Goal: Information Seeking & Learning: Learn about a topic

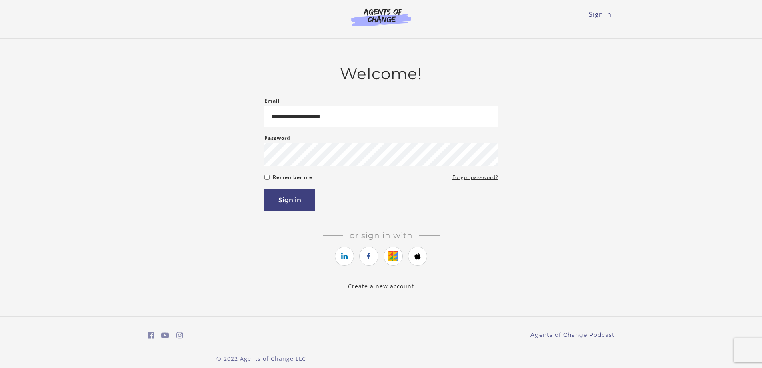
type input "**********"
click at [264, 188] on button "Sign in" at bounding box center [289, 199] width 51 height 23
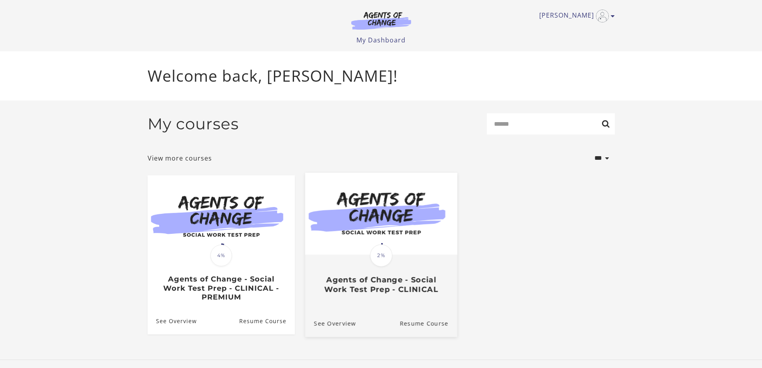
click at [369, 274] on div "Translation missing: en.liquid.partials.dashboard_course_card.progress_descript…" at bounding box center [381, 274] width 152 height 38
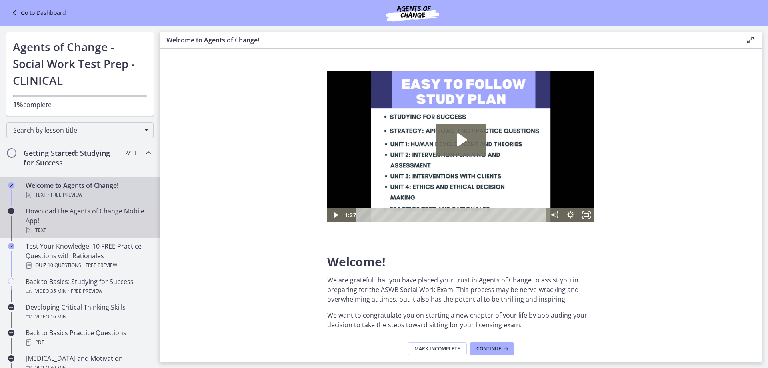
click at [84, 220] on div "Download the Agents of Change Mobile App! Text" at bounding box center [88, 220] width 125 height 29
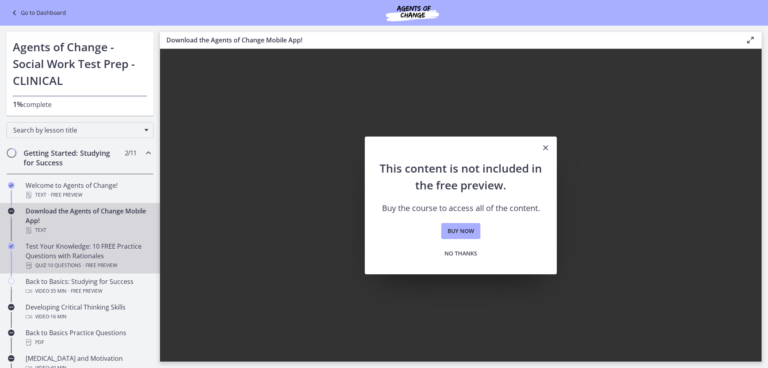
click at [87, 257] on div "Test Your Knowledge: 10 FREE Practice Questions with Rationales Quiz · 10 Quest…" at bounding box center [88, 255] width 125 height 29
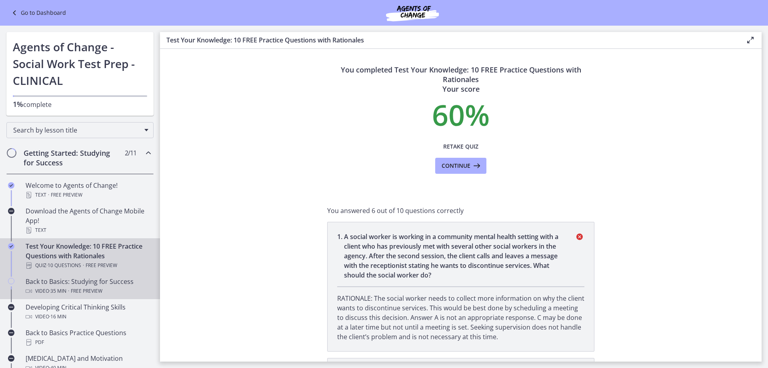
click at [85, 291] on span "Free preview" at bounding box center [87, 291] width 32 height 10
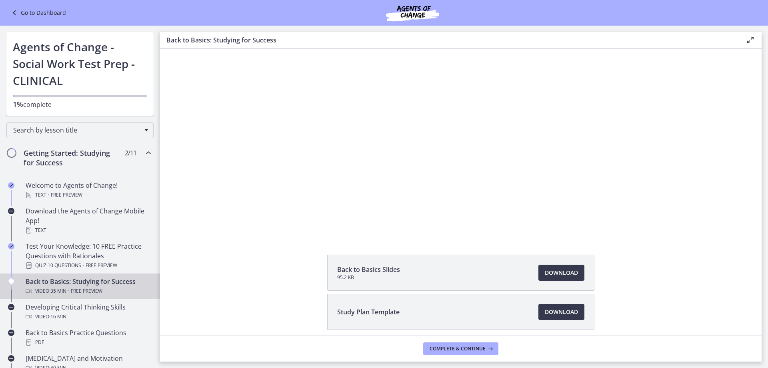
scroll to position [73, 0]
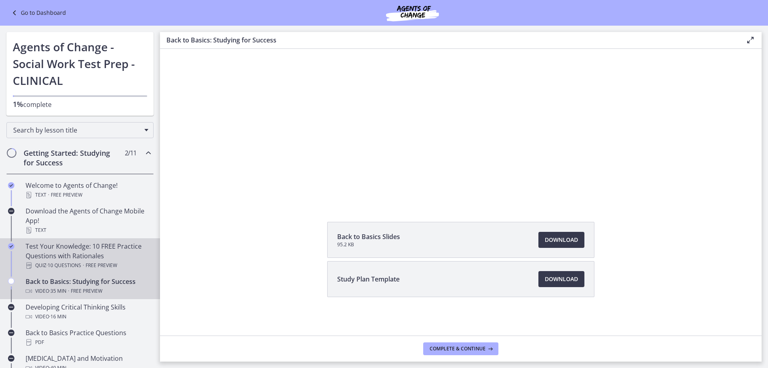
click at [51, 250] on div "Test Your Knowledge: 10 FREE Practice Questions with Rationales Quiz · 10 Quest…" at bounding box center [88, 255] width 125 height 29
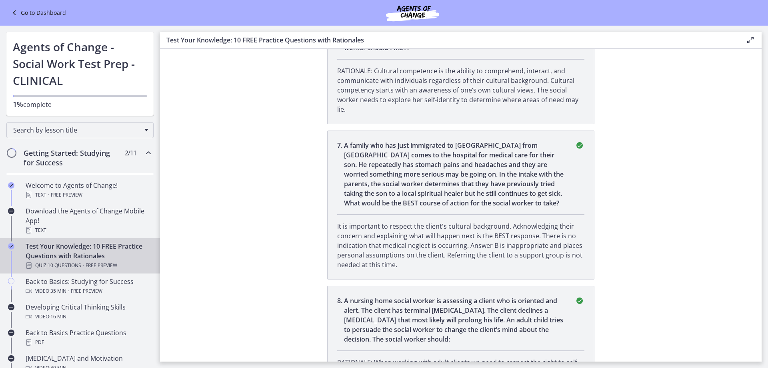
scroll to position [1112, 0]
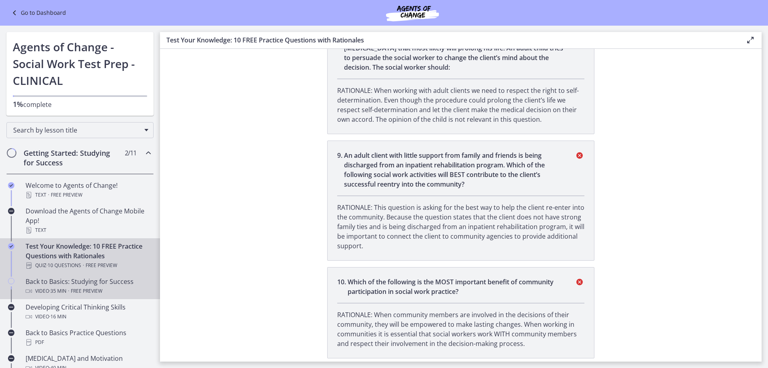
click at [44, 294] on div "Video · 35 min · Free preview" at bounding box center [88, 291] width 125 height 10
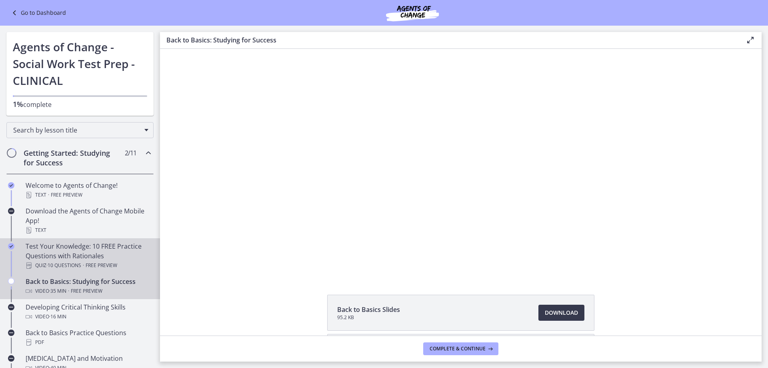
scroll to position [73, 0]
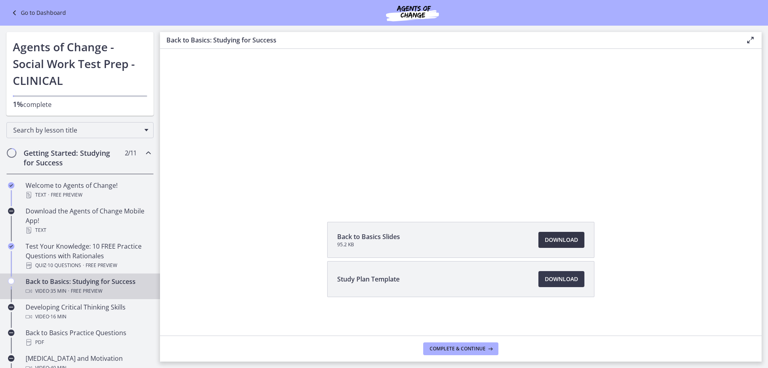
click at [556, 239] on span "Download Opens in a new window" at bounding box center [561, 240] width 33 height 10
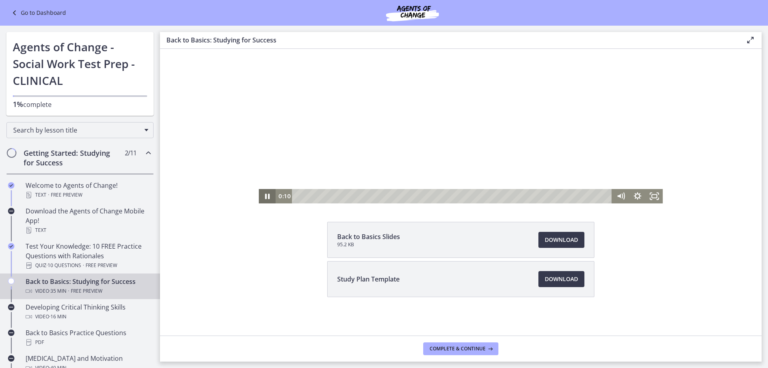
click at [266, 197] on icon "Pause" at bounding box center [267, 197] width 5 height 6
click at [563, 275] on span "Download Opens in a new window" at bounding box center [561, 279] width 33 height 10
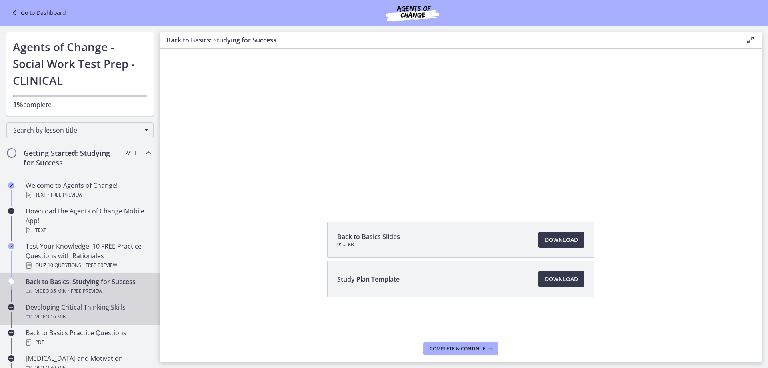
click at [66, 313] on span "· 16 min" at bounding box center [57, 317] width 17 height 10
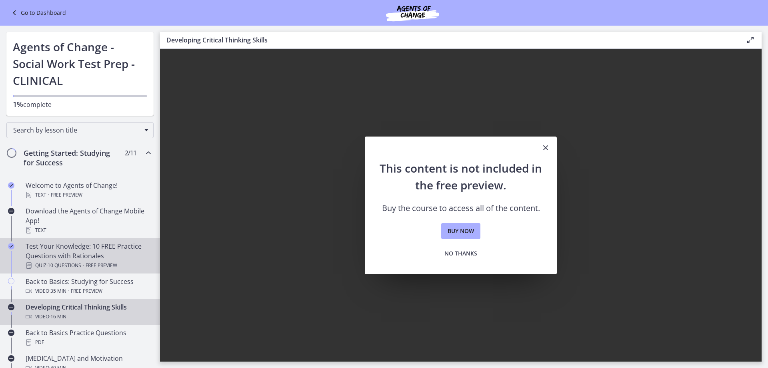
scroll to position [40, 0]
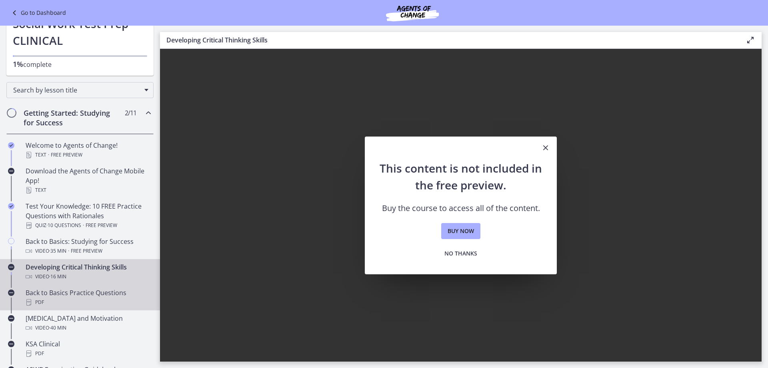
click at [102, 297] on div "PDF" at bounding box center [88, 302] width 125 height 10
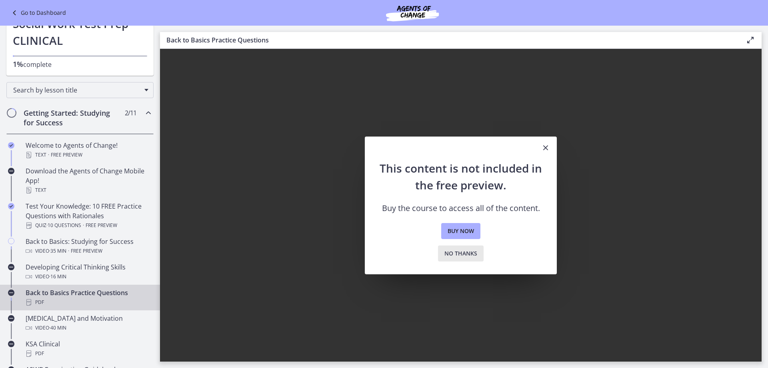
click at [460, 250] on span "No thanks" at bounding box center [460, 253] width 33 height 10
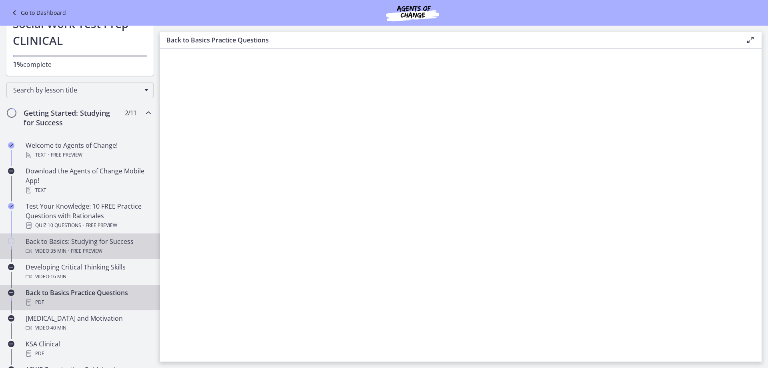
scroll to position [80, 0]
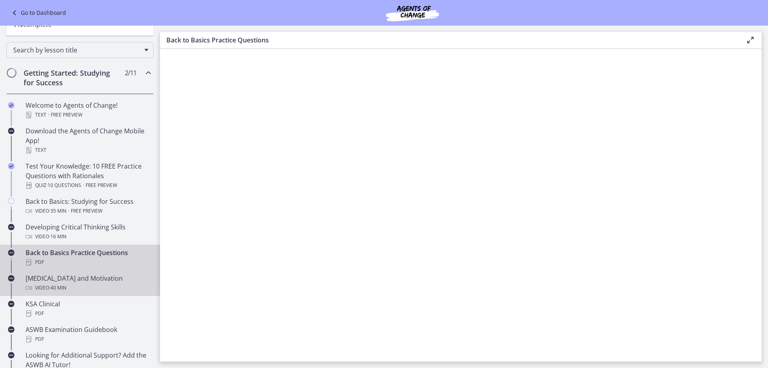
click at [77, 282] on div "[MEDICAL_DATA] and Motivation Video · 40 min" at bounding box center [88, 282] width 125 height 19
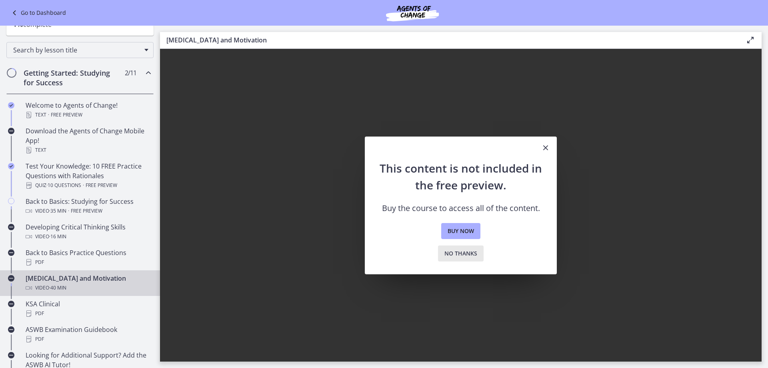
click at [468, 254] on span "No thanks" at bounding box center [460, 253] width 33 height 10
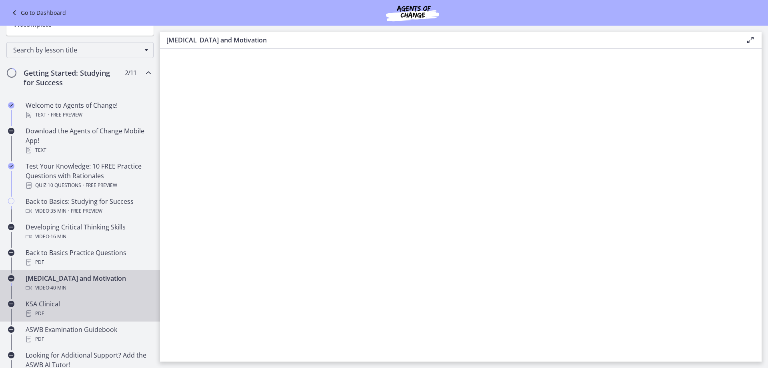
click at [111, 308] on div "KSA Clinical PDF" at bounding box center [88, 308] width 125 height 19
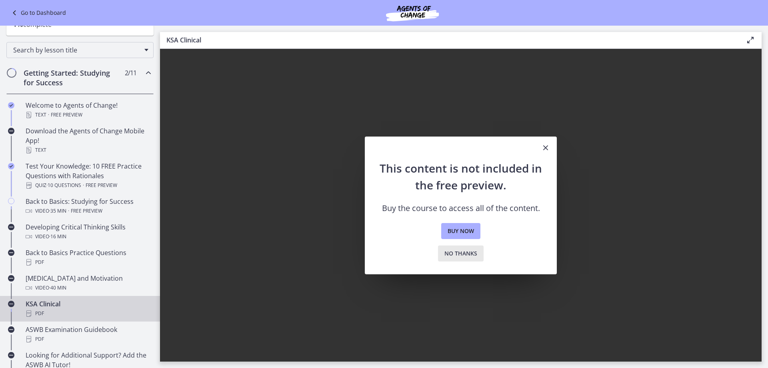
click at [458, 252] on span "No thanks" at bounding box center [460, 253] width 33 height 10
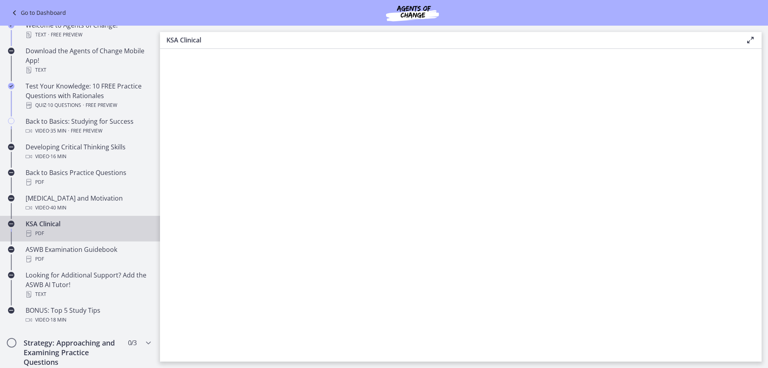
scroll to position [200, 0]
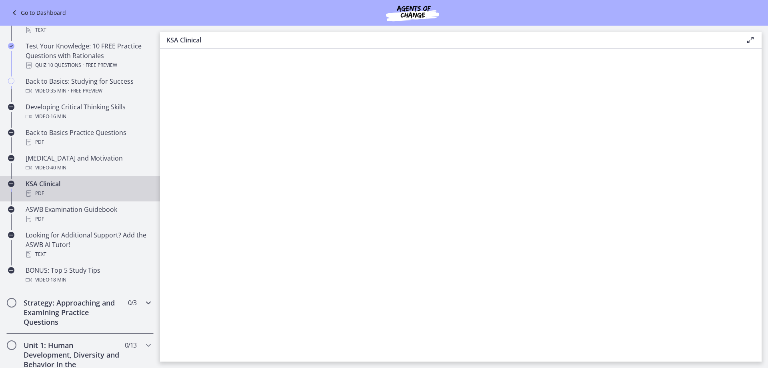
click at [73, 310] on h2 "Strategy: Approaching and Examining Practice Questions" at bounding box center [73, 312] width 98 height 29
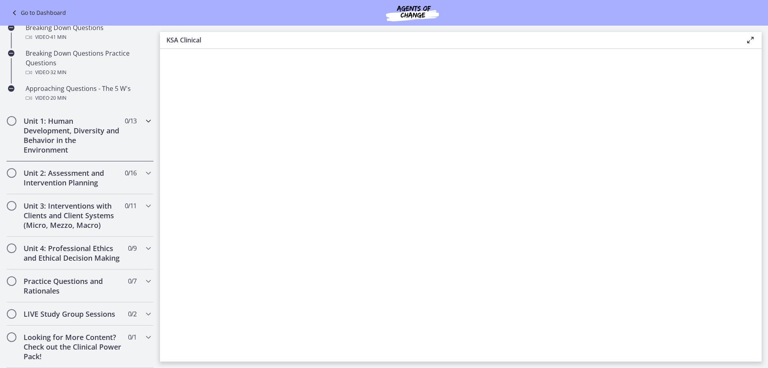
click at [61, 133] on h2 "Unit 1: Human Development, Diversity and Behavior in the Environment" at bounding box center [73, 135] width 98 height 38
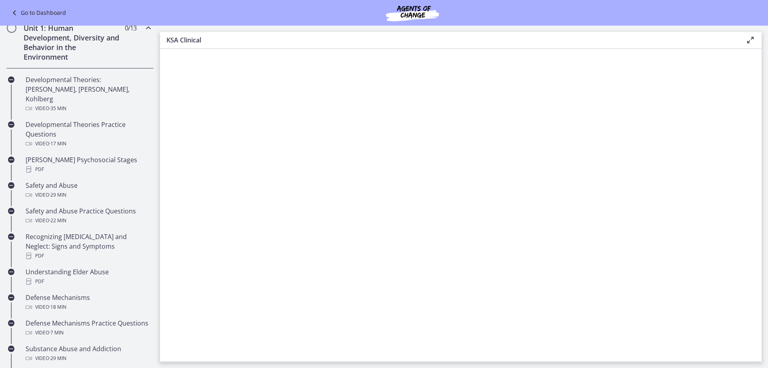
scroll to position [198, 0]
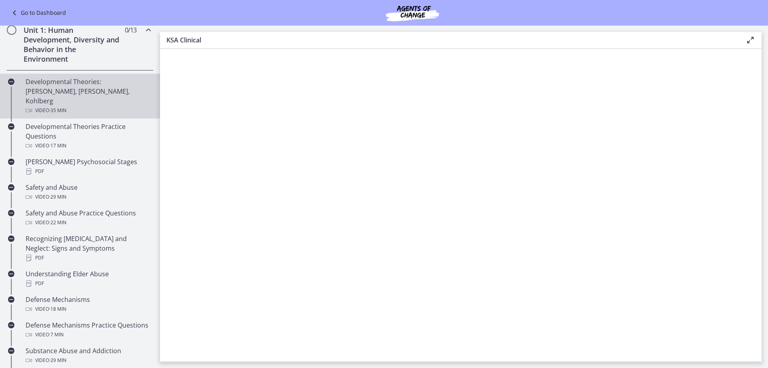
click at [77, 90] on div "Developmental Theories: [PERSON_NAME], [PERSON_NAME], Kohlberg Video · 35 min" at bounding box center [88, 96] width 125 height 38
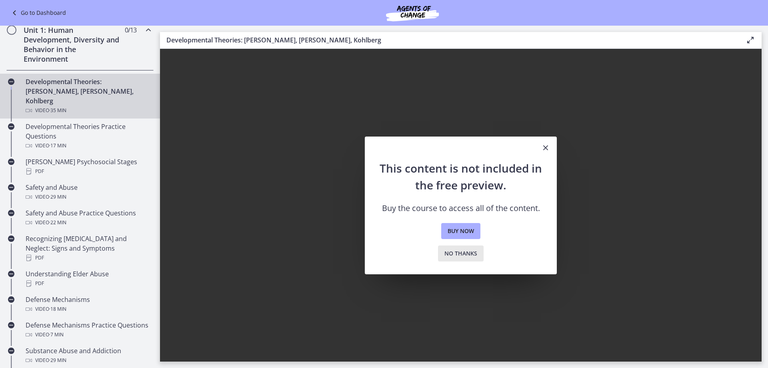
click at [476, 251] on span "No thanks" at bounding box center [460, 253] width 33 height 10
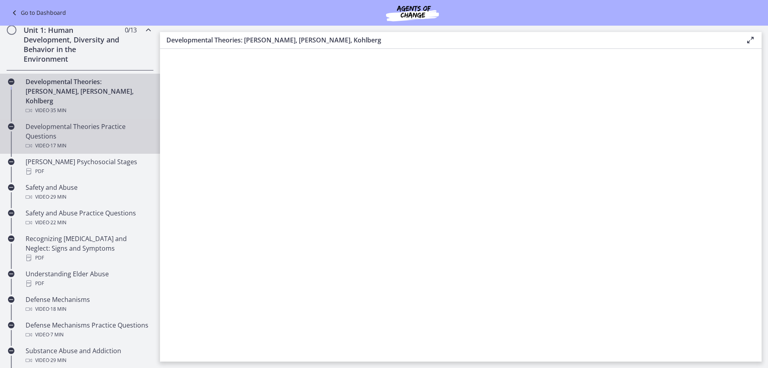
click at [72, 125] on div "Developmental Theories Practice Questions Video · 17 min" at bounding box center [88, 136] width 125 height 29
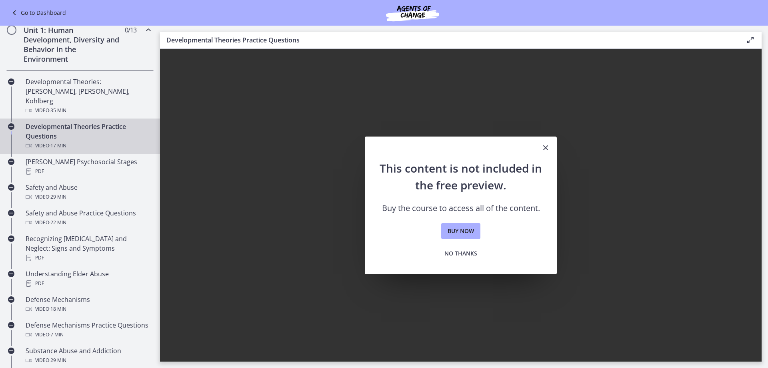
click at [548, 145] on icon "Close" at bounding box center [546, 148] width 10 height 10
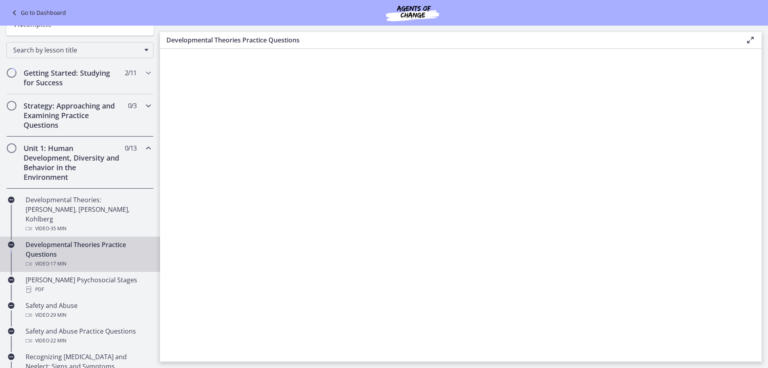
scroll to position [160, 0]
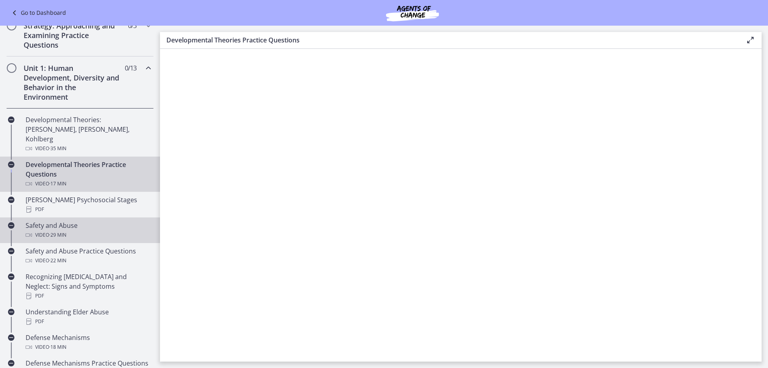
click at [91, 220] on div "Safety and Abuse Video · 29 min" at bounding box center [88, 229] width 125 height 19
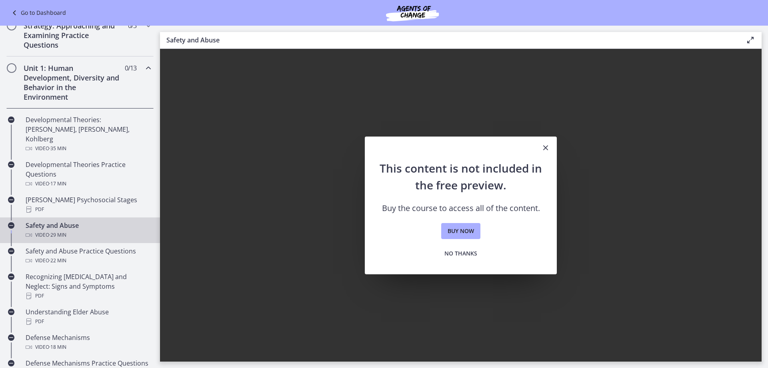
click at [546, 146] on icon "Close" at bounding box center [546, 148] width 10 height 10
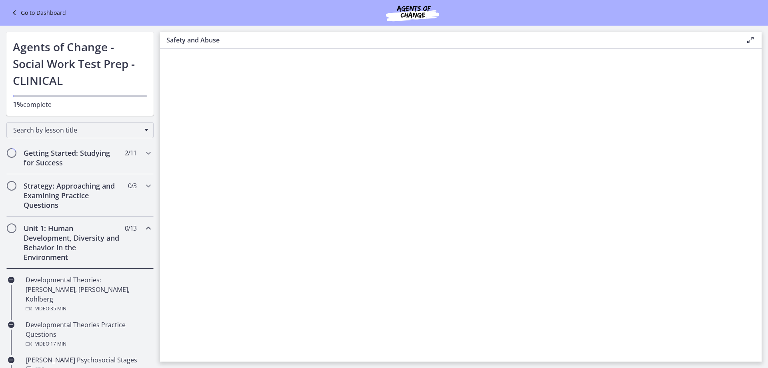
click at [50, 14] on link "Go to Dashboard" at bounding box center [38, 13] width 56 height 10
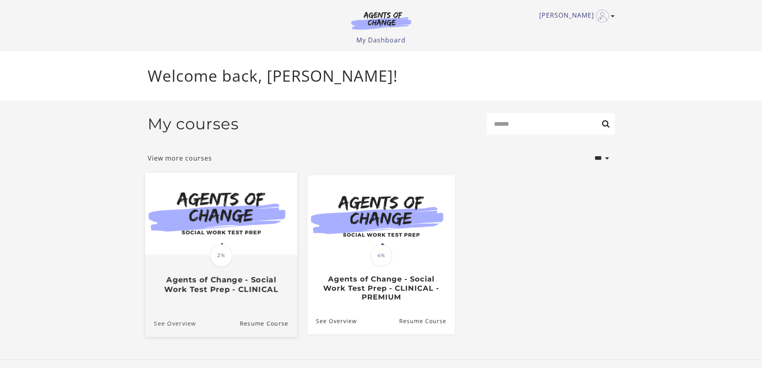
click at [190, 327] on link "See Overview" at bounding box center [170, 322] width 51 height 27
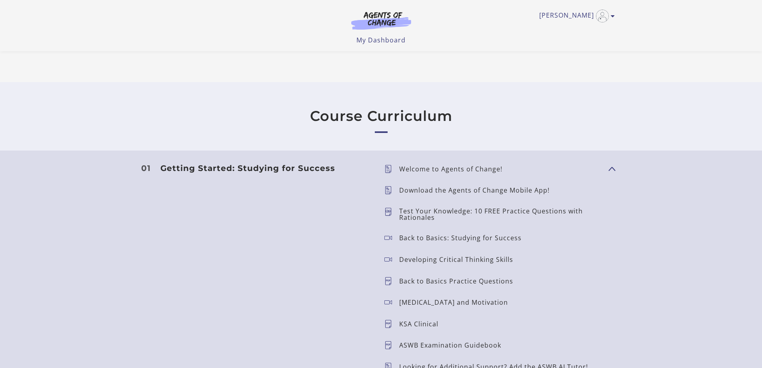
scroll to position [640, 0]
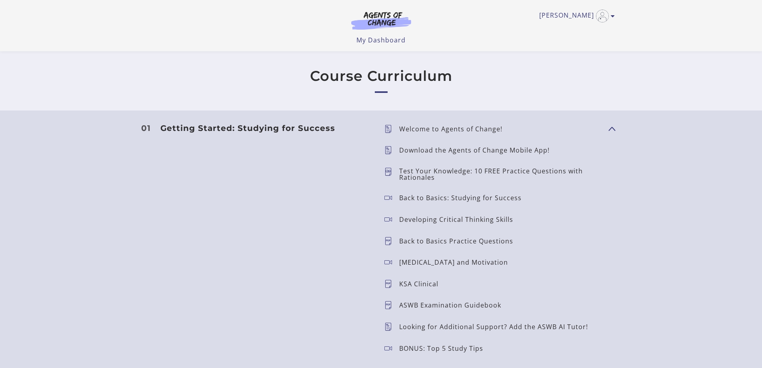
click at [468, 244] on p "Back to Basics Practice Questions" at bounding box center [459, 241] width 120 height 6
click at [445, 259] on p "[MEDICAL_DATA] and Motivation" at bounding box center [456, 262] width 115 height 6
click at [608, 128] on span "Show Content" at bounding box center [608, 128] width 0 height 70
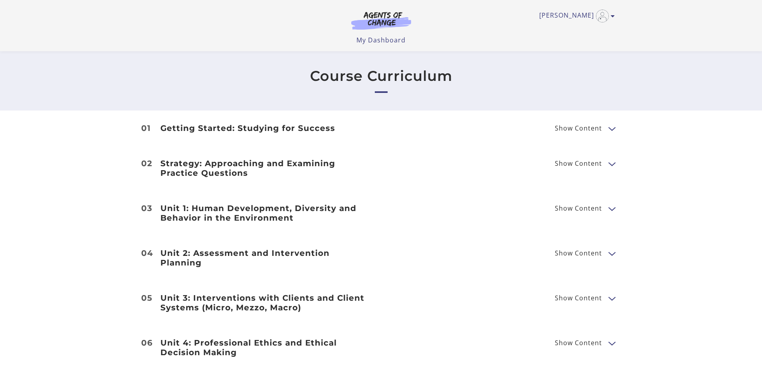
click at [612, 128] on button "Show Content" at bounding box center [611, 128] width 6 height 10
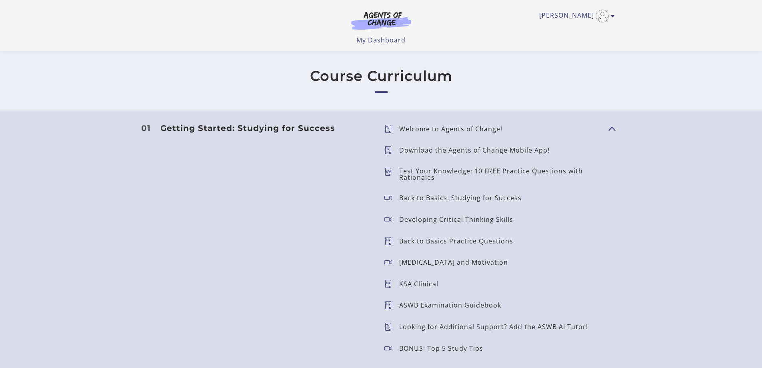
click at [443, 242] on p "Back to Basics Practice Questions" at bounding box center [459, 241] width 120 height 6
click at [608, 129] on span "Show Content" at bounding box center [608, 128] width 0 height 70
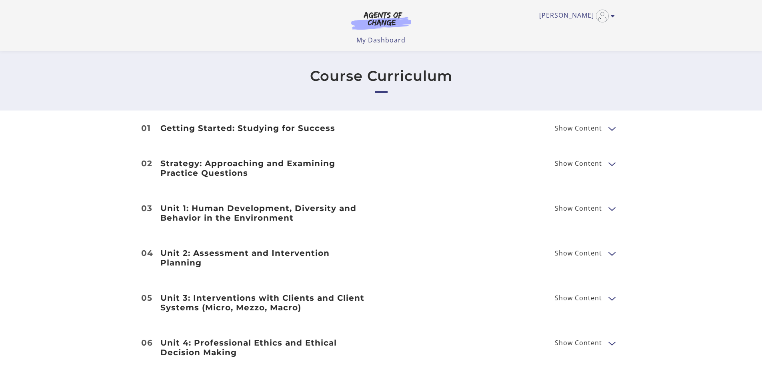
click at [584, 165] on span "Show Content" at bounding box center [578, 163] width 47 height 6
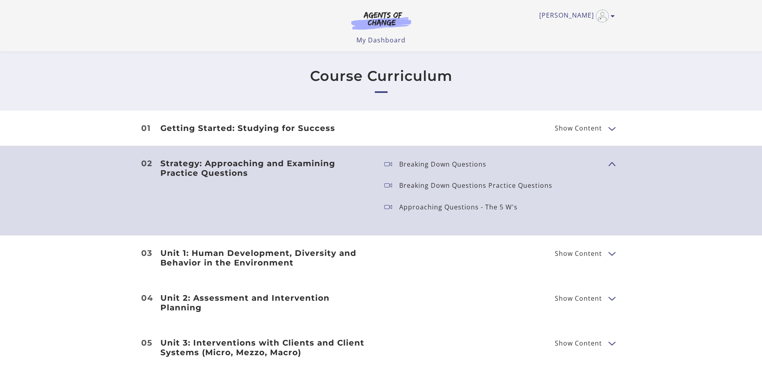
click at [314, 261] on h3 "Unit 1: Human Development, Diversity and Behavior in the Environment" at bounding box center [265, 257] width 211 height 19
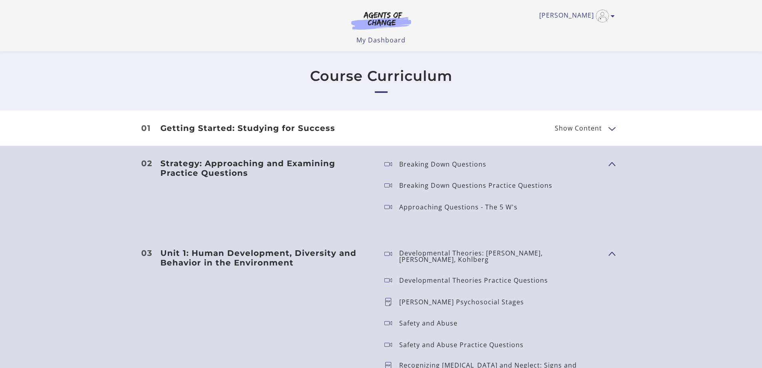
click at [438, 252] on p "Developmental Theories: Erikson, Piaget, Kohlberg" at bounding box center [500, 256] width 203 height 13
click at [438, 277] on p "Developmental Theories Practice Questions" at bounding box center [476, 280] width 155 height 6
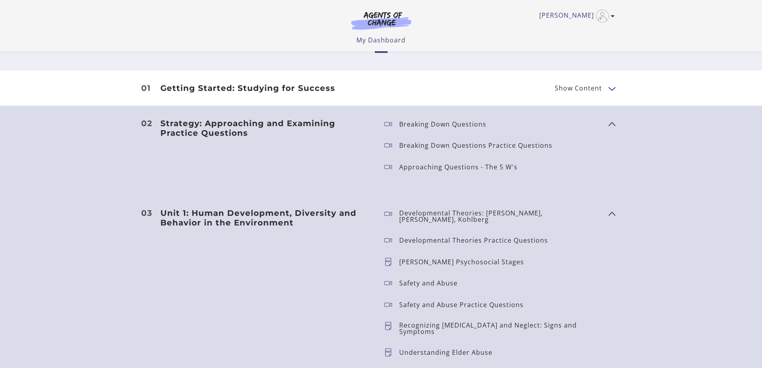
scroll to position [760, 0]
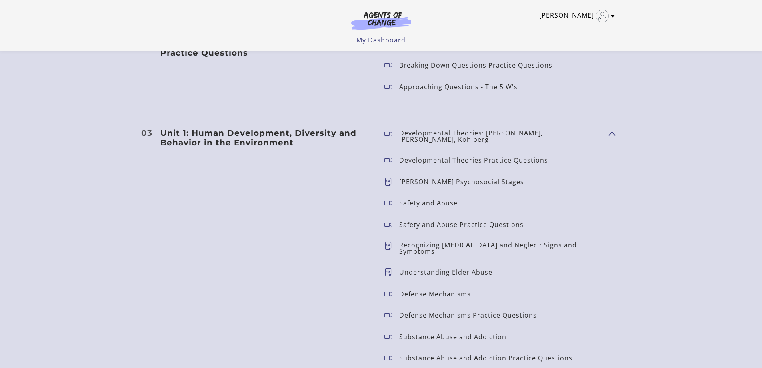
click at [610, 12] on link "[PERSON_NAME]" at bounding box center [575, 16] width 72 height 13
click at [577, 29] on link "My Account" at bounding box center [581, 29] width 70 height 14
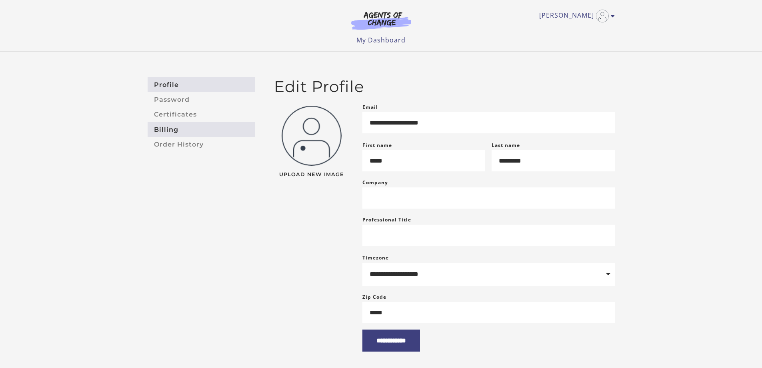
click at [165, 130] on link "Billing" at bounding box center [201, 129] width 107 height 15
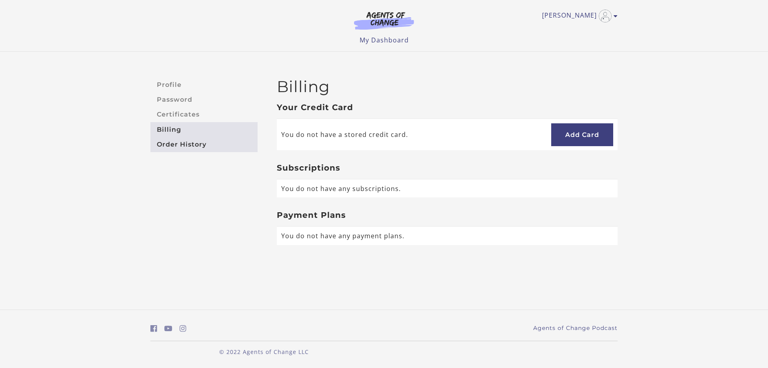
click at [203, 146] on link "Order History" at bounding box center [203, 144] width 107 height 15
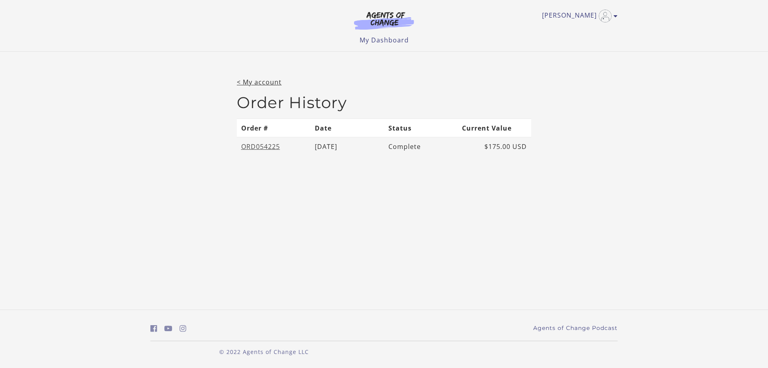
click at [267, 144] on link "ORD054225" at bounding box center [260, 146] width 39 height 9
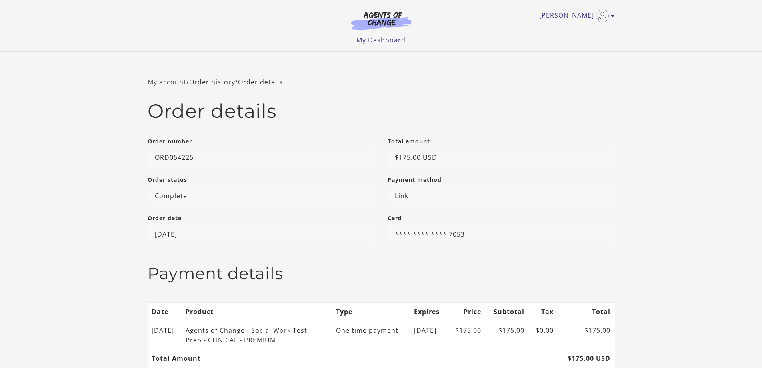
click at [176, 81] on link "My account" at bounding box center [167, 82] width 39 height 9
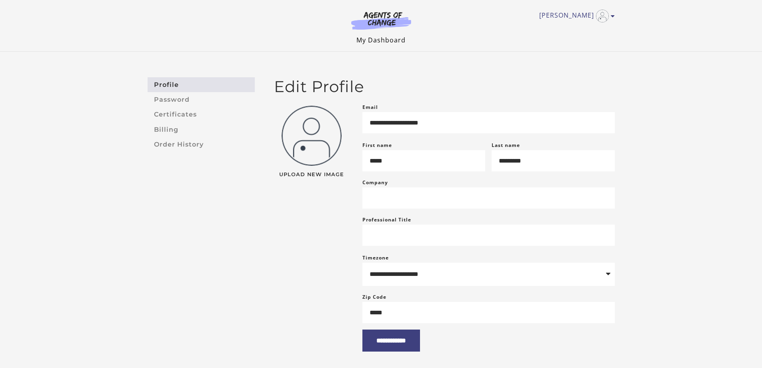
click at [376, 39] on link "My Dashboard" at bounding box center [380, 40] width 49 height 9
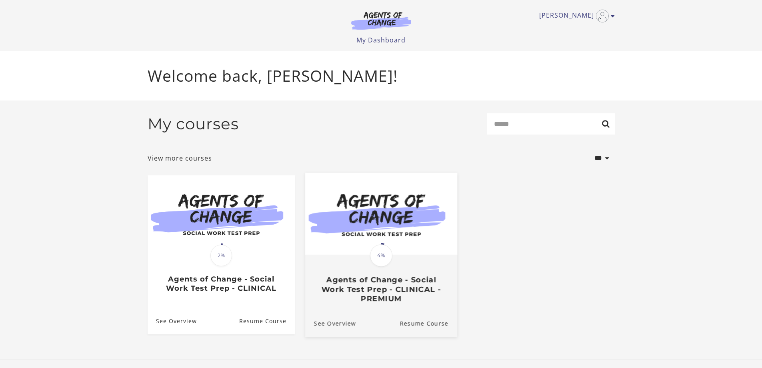
click at [376, 290] on h3 "Agents of Change - Social Work Test Prep - CLINICAL - PREMIUM" at bounding box center [381, 289] width 134 height 28
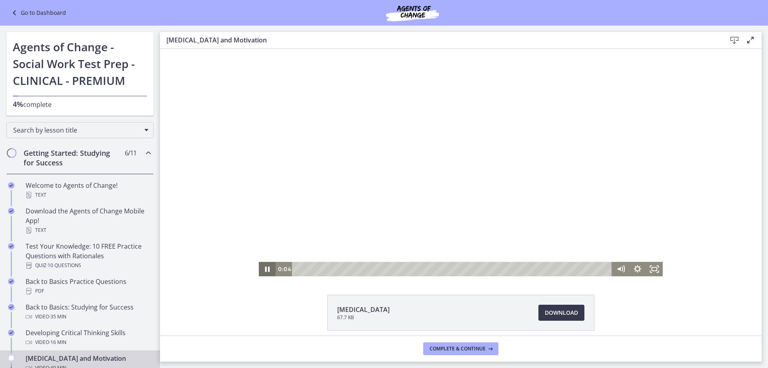
click at [265, 269] on icon "Pause" at bounding box center [267, 269] width 5 height 6
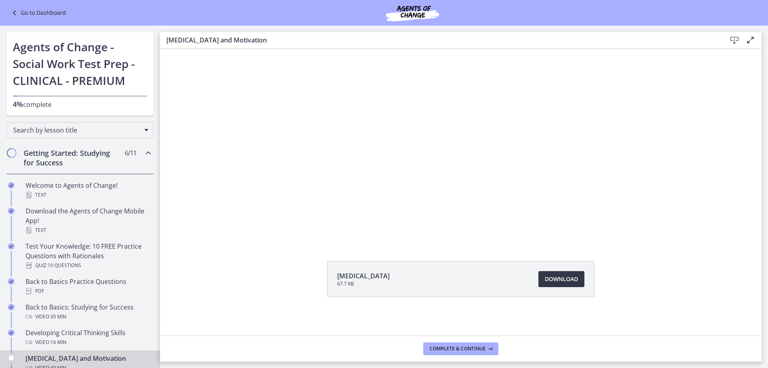
click at [553, 278] on span "Download Opens in a new window" at bounding box center [561, 279] width 33 height 10
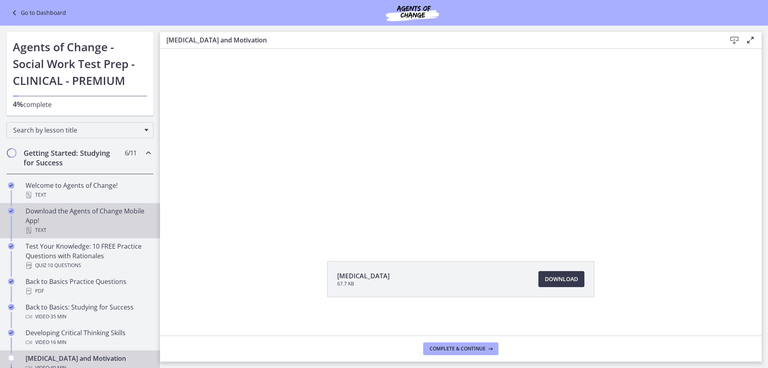
click at [96, 216] on div "Download the Agents of Change Mobile App! Text" at bounding box center [88, 220] width 125 height 29
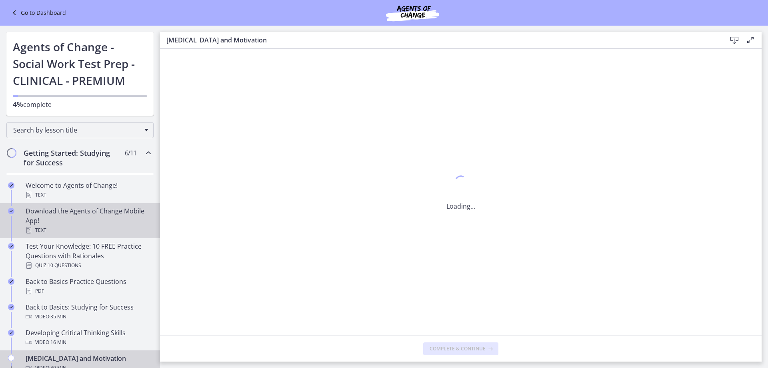
scroll to position [0, 0]
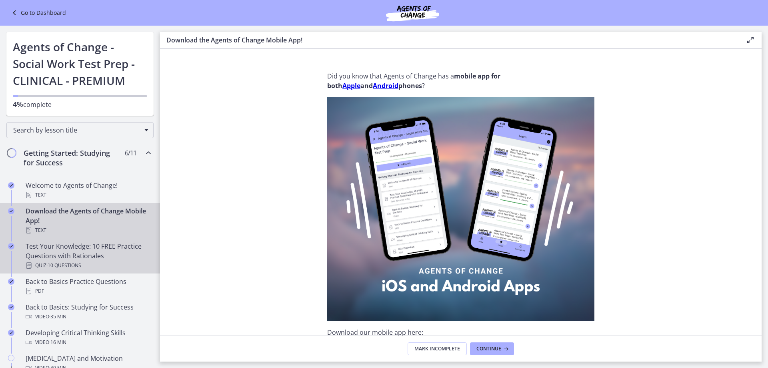
click at [98, 250] on div "Test Your Knowledge: 10 FREE Practice Questions with Rationales Quiz · 10 Quest…" at bounding box center [88, 255] width 125 height 29
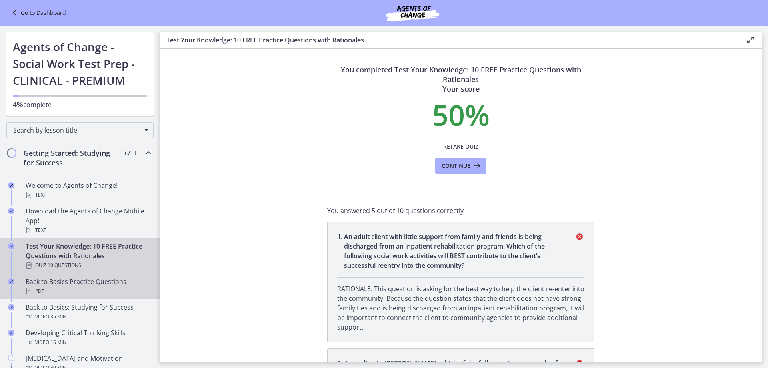
click at [84, 285] on div "Back to Basics Practice Questions PDF" at bounding box center [88, 285] width 125 height 19
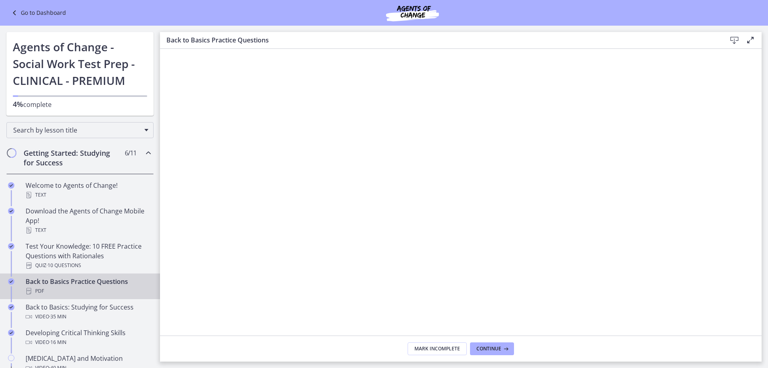
scroll to position [40, 0]
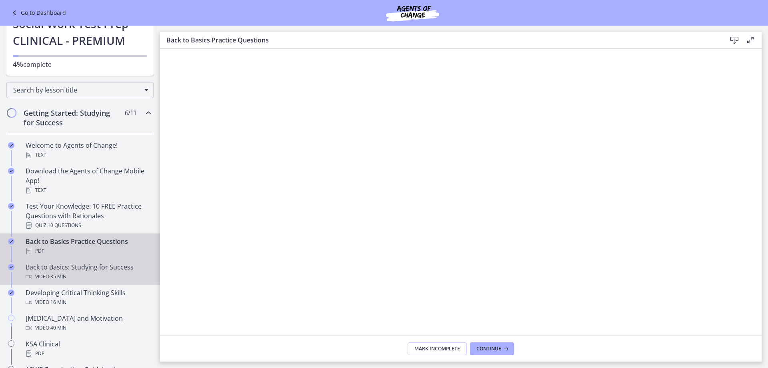
click at [80, 270] on div "Back to Basics: Studying for Success Video · 35 min" at bounding box center [88, 271] width 125 height 19
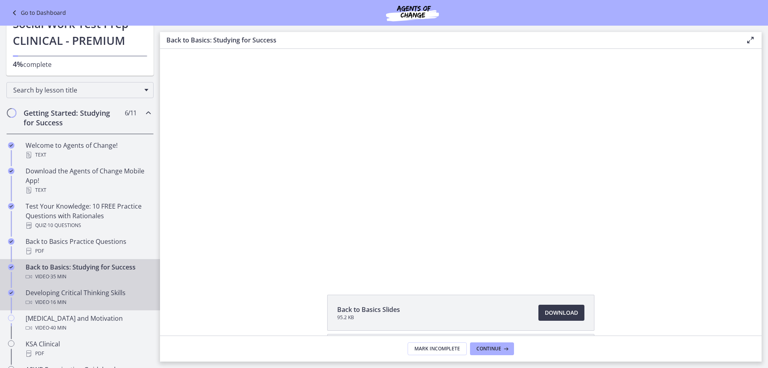
click at [54, 296] on div "Developing Critical Thinking Skills Video · 16 min" at bounding box center [88, 297] width 125 height 19
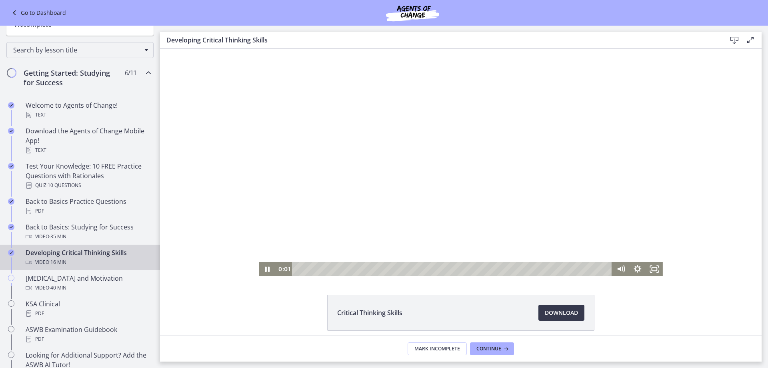
scroll to position [34, 0]
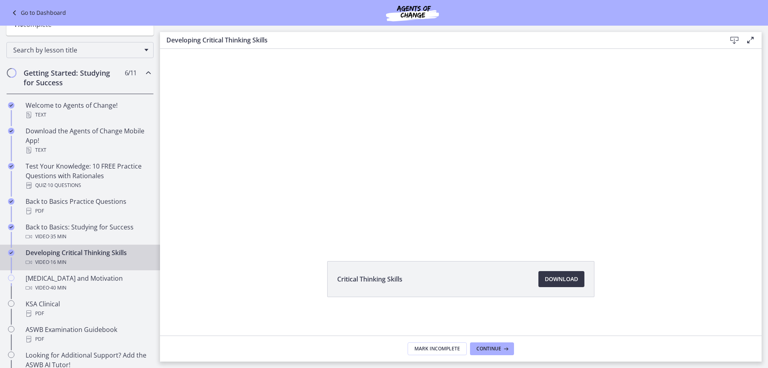
click at [550, 281] on span "Download Opens in a new window" at bounding box center [561, 279] width 33 height 10
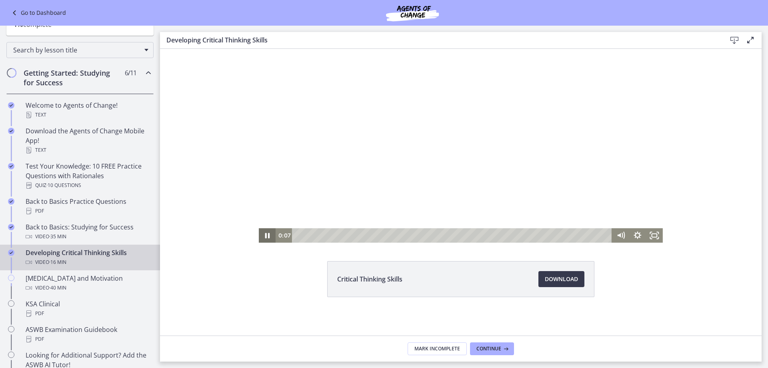
click at [264, 236] on icon "Pause" at bounding box center [267, 235] width 17 height 14
click at [58, 278] on div "[MEDICAL_DATA] and Motivation Video · 40 min" at bounding box center [88, 282] width 125 height 19
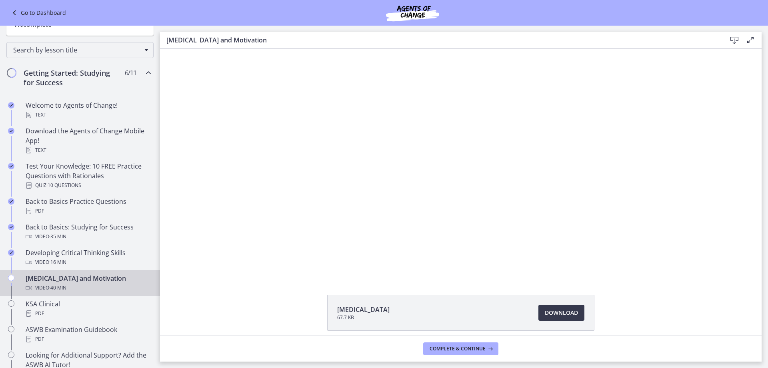
scroll to position [34, 0]
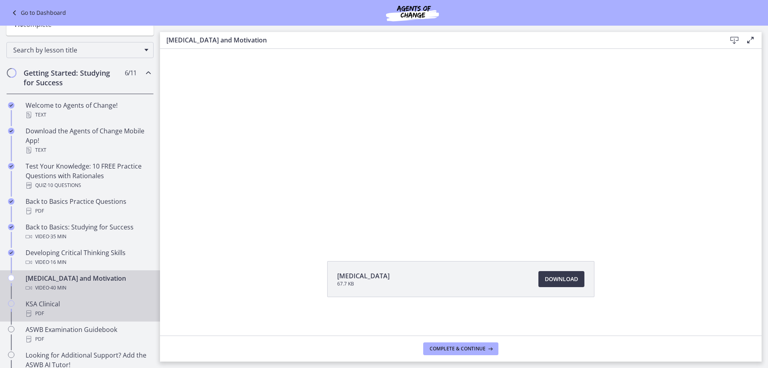
click at [74, 305] on div "KSA Clinical PDF" at bounding box center [88, 308] width 125 height 19
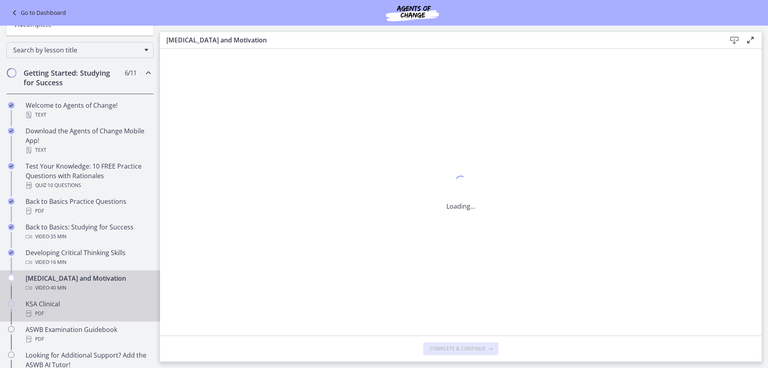
scroll to position [0, 0]
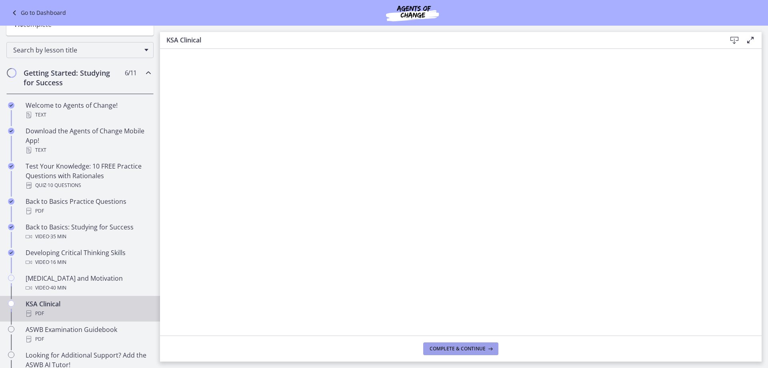
click at [463, 348] on span "Complete & continue" at bounding box center [458, 348] width 56 height 6
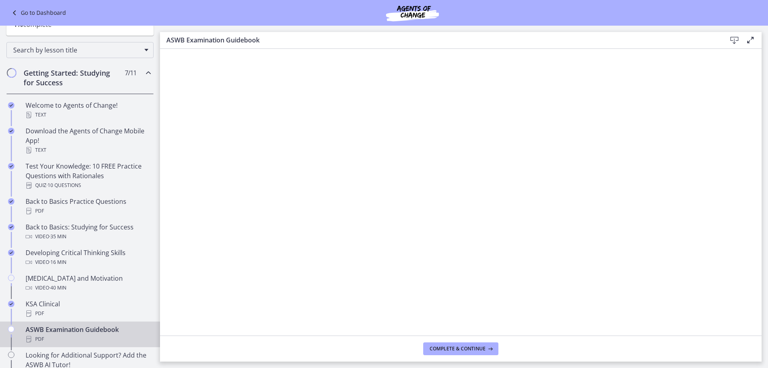
click at [731, 40] on icon at bounding box center [735, 41] width 10 height 10
click at [74, 314] on div "PDF" at bounding box center [88, 313] width 125 height 10
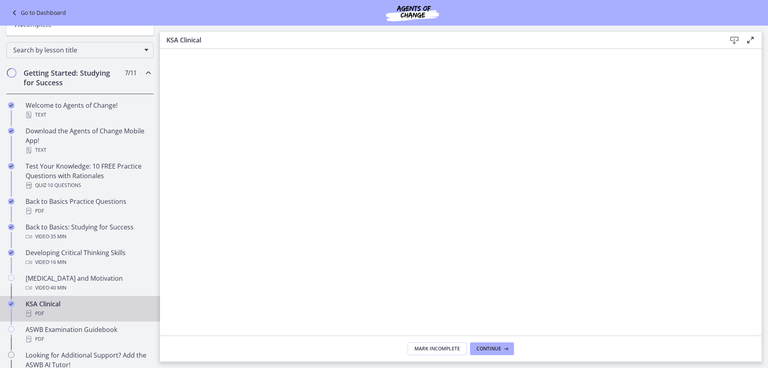
click at [733, 39] on icon at bounding box center [735, 41] width 10 height 10
click at [483, 352] on button "Continue" at bounding box center [492, 348] width 44 height 13
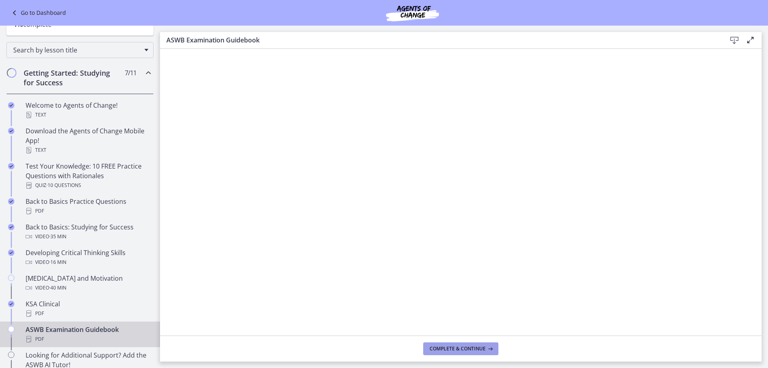
click at [451, 350] on span "Complete & continue" at bounding box center [458, 348] width 56 height 6
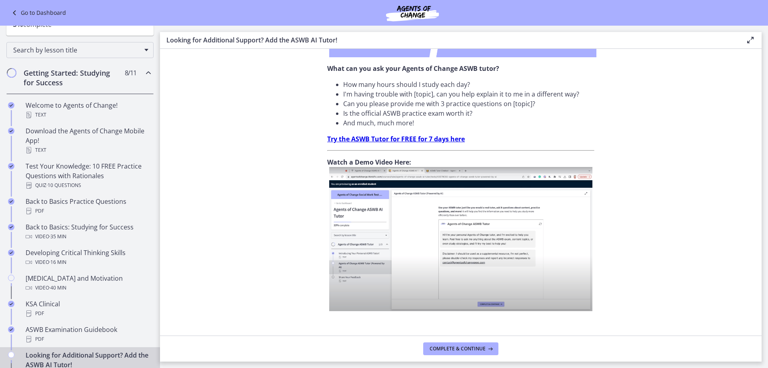
scroll to position [254, 0]
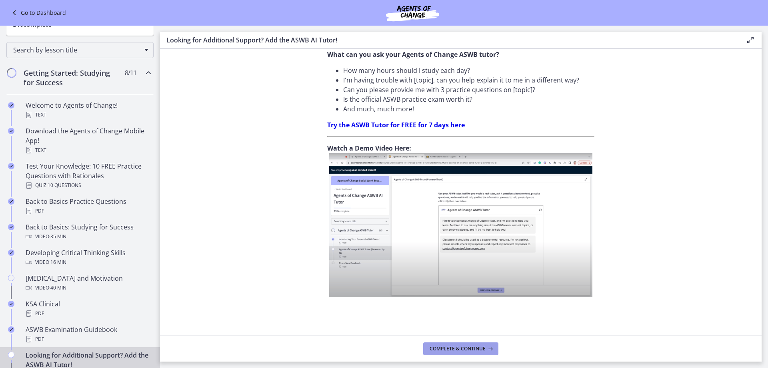
click at [451, 346] on span "Complete & continue" at bounding box center [458, 348] width 56 height 6
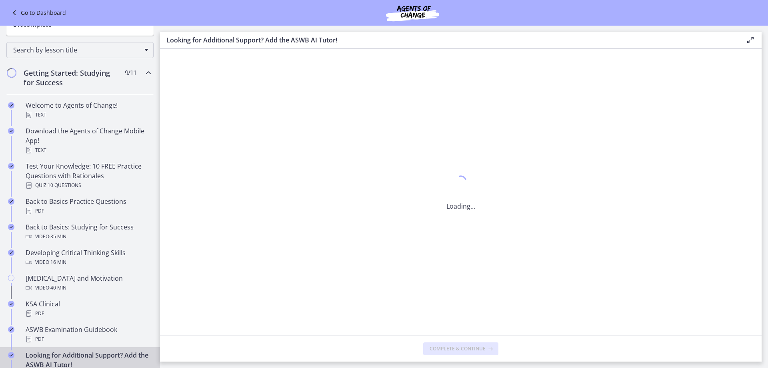
scroll to position [0, 0]
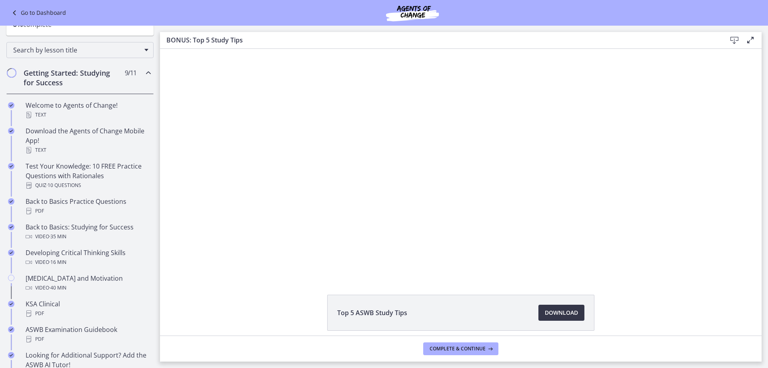
click at [563, 310] on span "Download Opens in a new window" at bounding box center [561, 313] width 33 height 10
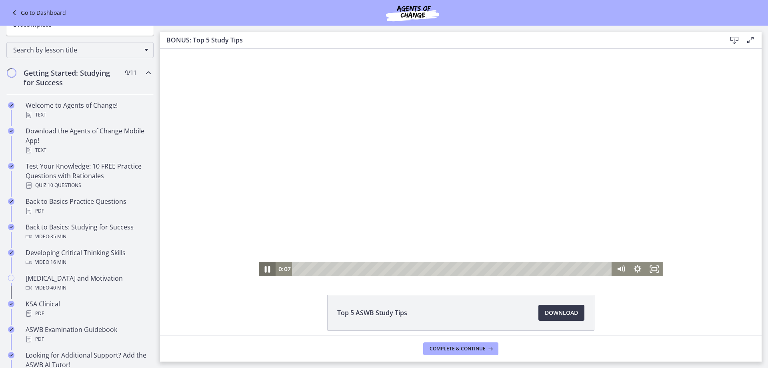
click at [265, 269] on icon "Pause" at bounding box center [268, 269] width 6 height 6
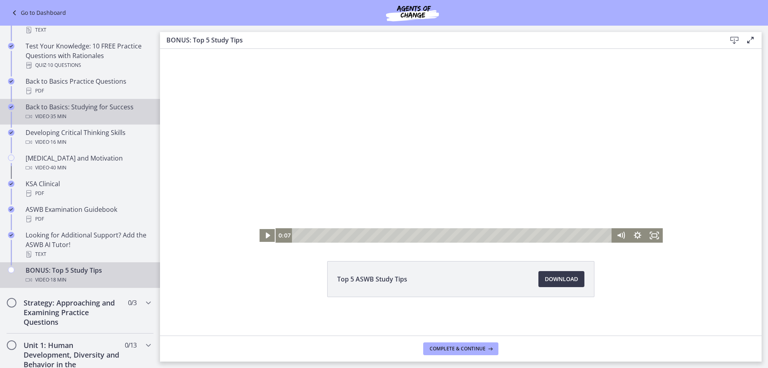
scroll to position [240, 0]
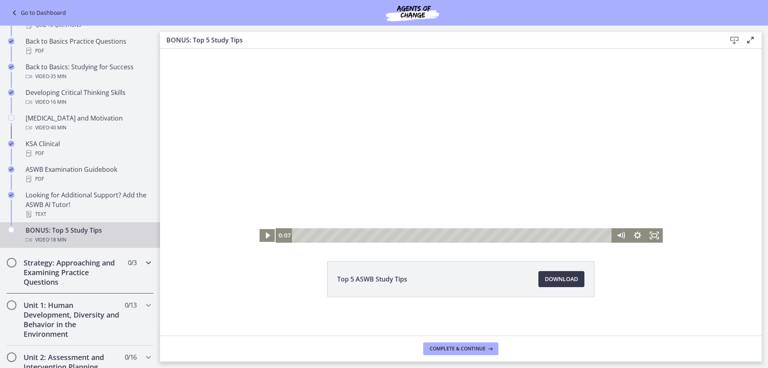
click at [49, 267] on h2 "Strategy: Approaching and Examining Practice Questions" at bounding box center [73, 272] width 98 height 29
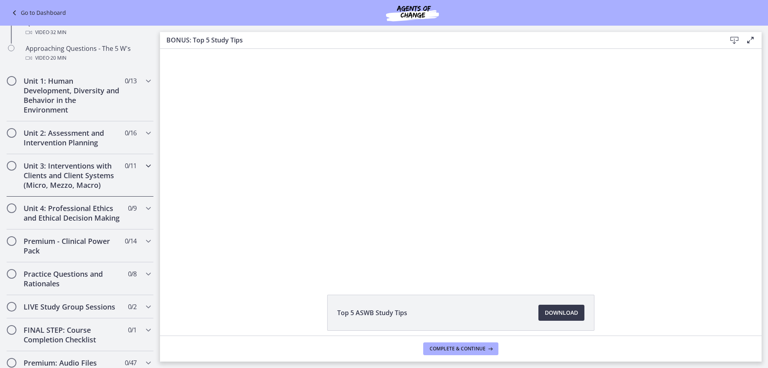
scroll to position [200, 0]
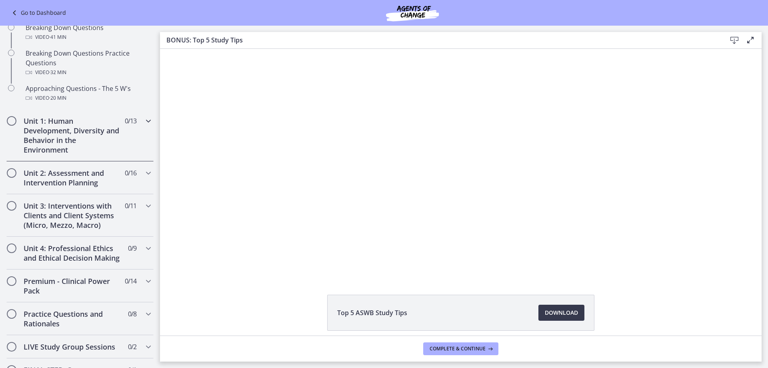
click at [57, 143] on h2 "Unit 1: Human Development, Diversity and Behavior in the Environment" at bounding box center [73, 135] width 98 height 38
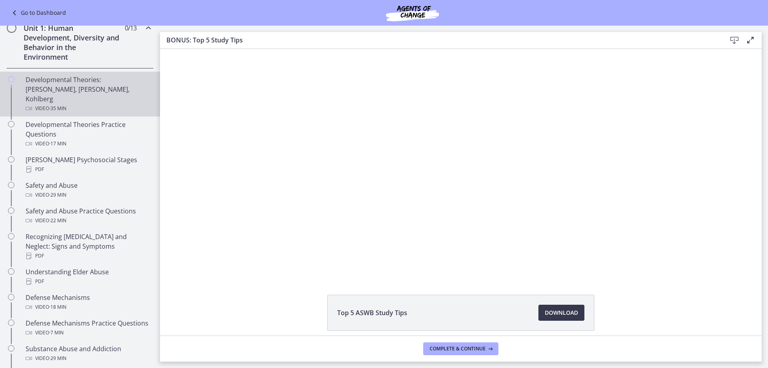
click at [56, 80] on div "Developmental Theories: [PERSON_NAME], [PERSON_NAME], Kohlberg Video · 35 min" at bounding box center [88, 94] width 125 height 38
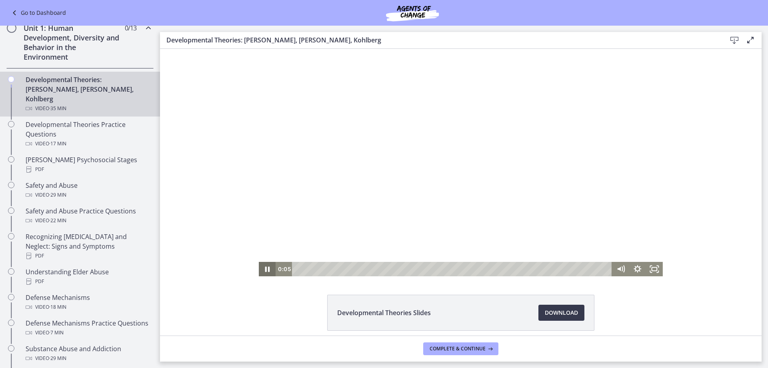
click at [264, 269] on icon "Pause" at bounding box center [267, 269] width 17 height 14
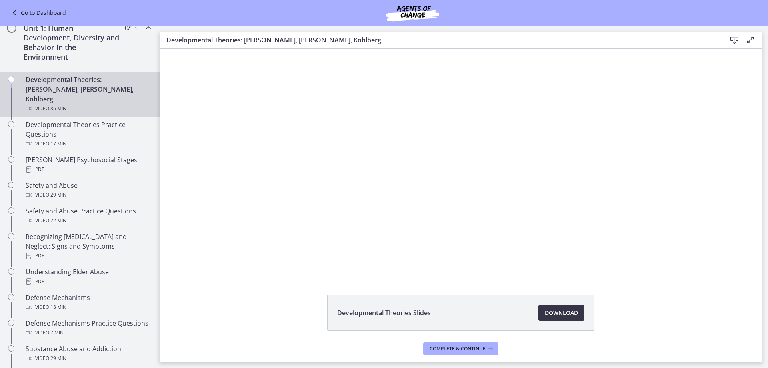
click at [560, 311] on span "Download Opens in a new window" at bounding box center [561, 313] width 33 height 10
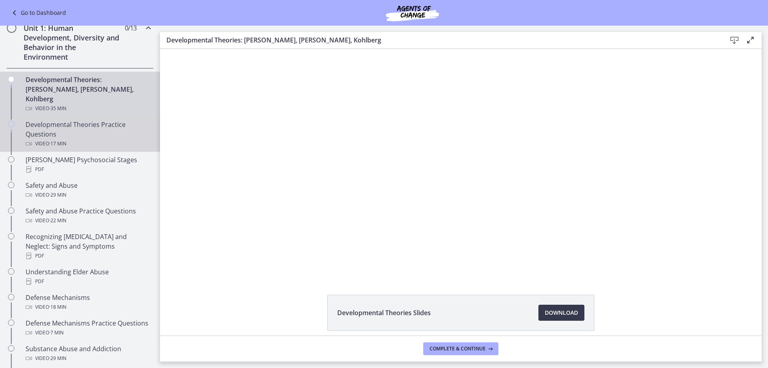
click at [66, 129] on div "Developmental Theories Practice Questions Video · 17 min" at bounding box center [88, 134] width 125 height 29
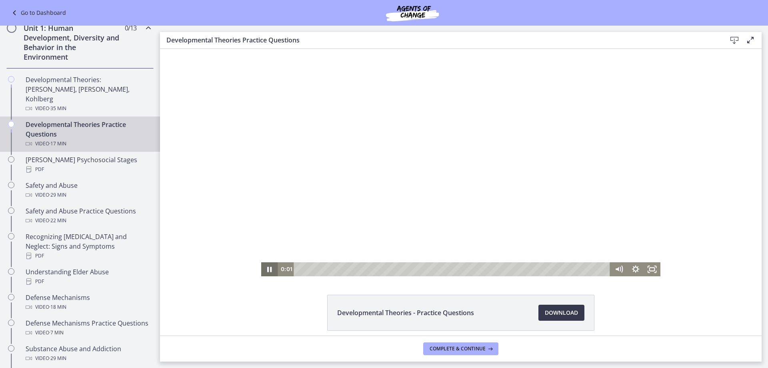
click at [267, 270] on icon "Pause" at bounding box center [269, 268] width 4 height 5
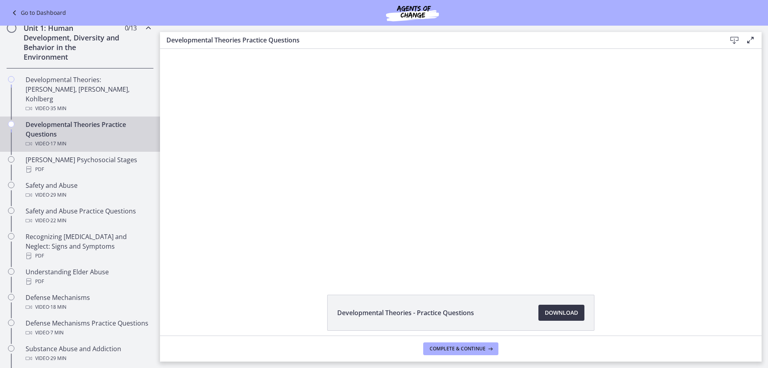
click at [554, 309] on span "Download Opens in a new window" at bounding box center [561, 313] width 33 height 10
click at [36, 164] on div "PDF" at bounding box center [88, 169] width 125 height 10
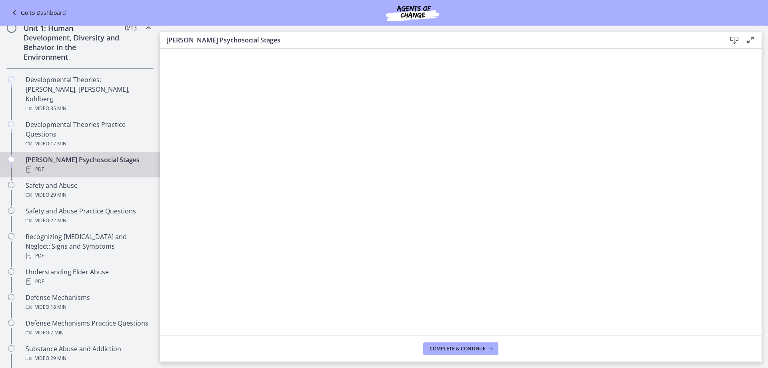
click at [735, 40] on icon at bounding box center [735, 41] width 10 height 10
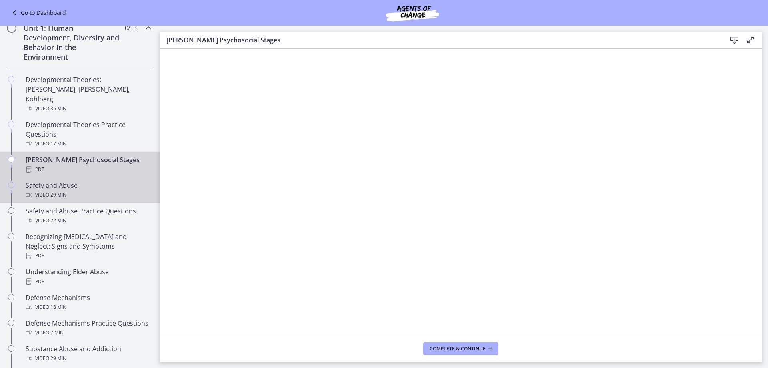
click at [86, 190] on div "Video · 29 min" at bounding box center [88, 195] width 125 height 10
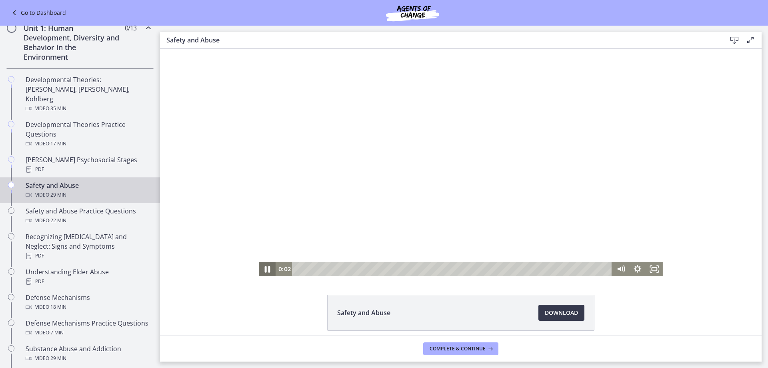
click at [266, 269] on icon "Pause" at bounding box center [268, 269] width 6 height 6
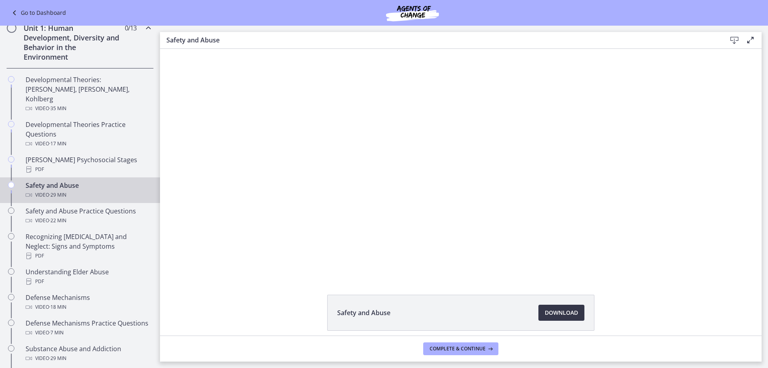
click at [562, 313] on span "Download Opens in a new window" at bounding box center [561, 313] width 33 height 10
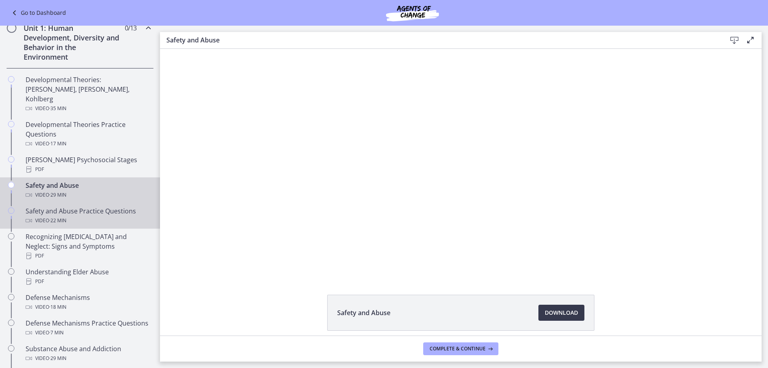
click at [55, 216] on span "· 22 min" at bounding box center [57, 221] width 17 height 10
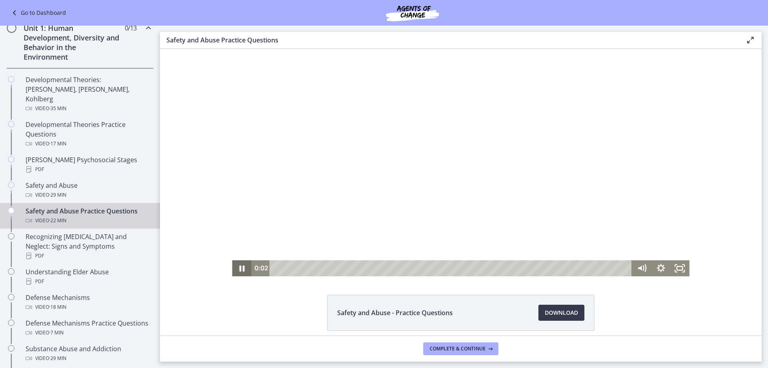
click at [239, 266] on icon "Pause" at bounding box center [241, 268] width 19 height 16
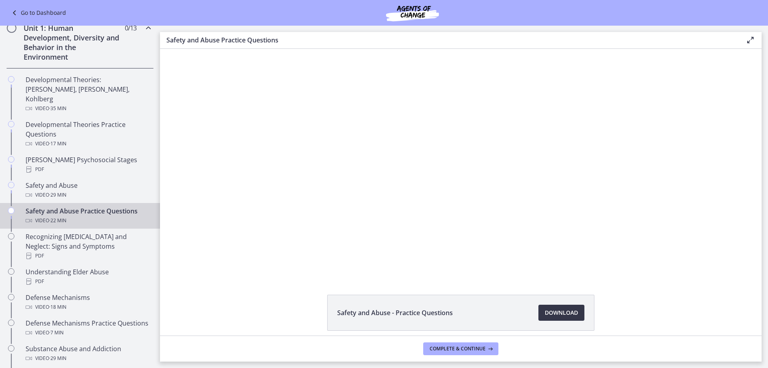
click at [554, 314] on span "Download Opens in a new window" at bounding box center [561, 313] width 33 height 10
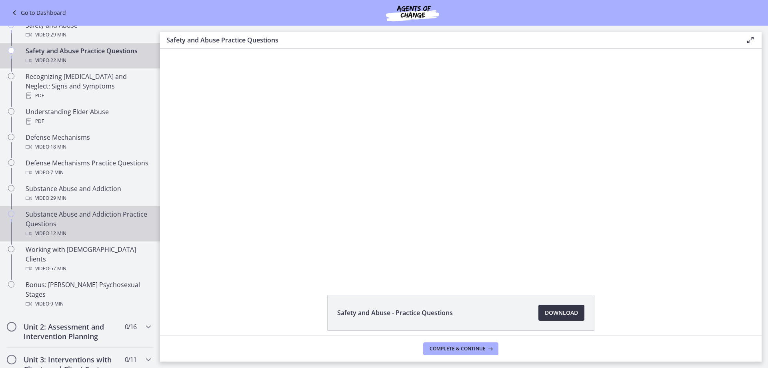
scroll to position [320, 0]
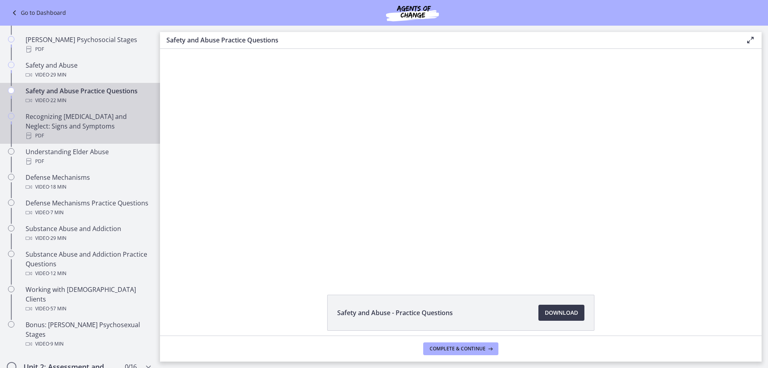
click at [76, 112] on div "Recognizing [MEDICAL_DATA] and Neglect: Signs and Symptoms PDF" at bounding box center [88, 126] width 125 height 29
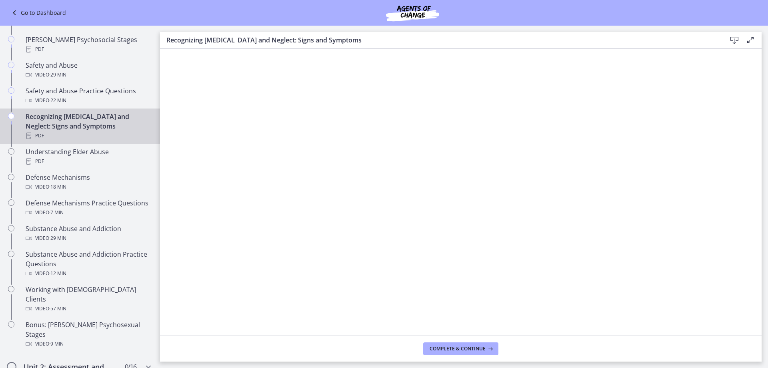
click at [736, 38] on icon at bounding box center [735, 41] width 10 height 10
click at [50, 156] on div "PDF" at bounding box center [88, 161] width 125 height 10
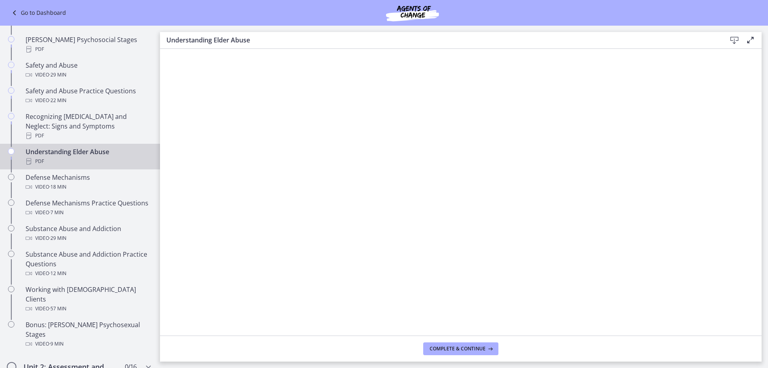
click at [736, 38] on icon at bounding box center [735, 41] width 10 height 10
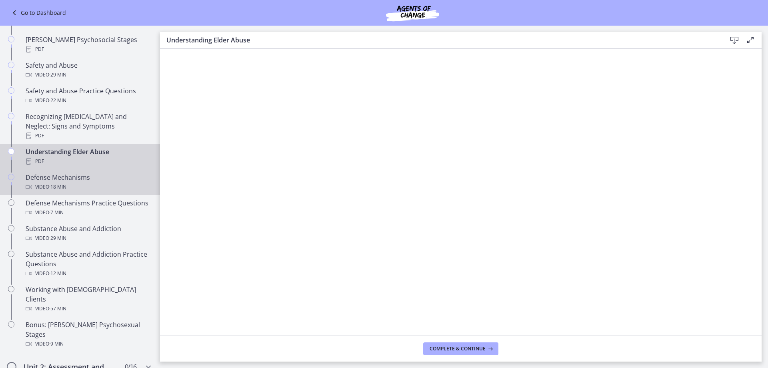
click at [66, 172] on div "Defense Mechanisms Video · 18 min" at bounding box center [88, 181] width 125 height 19
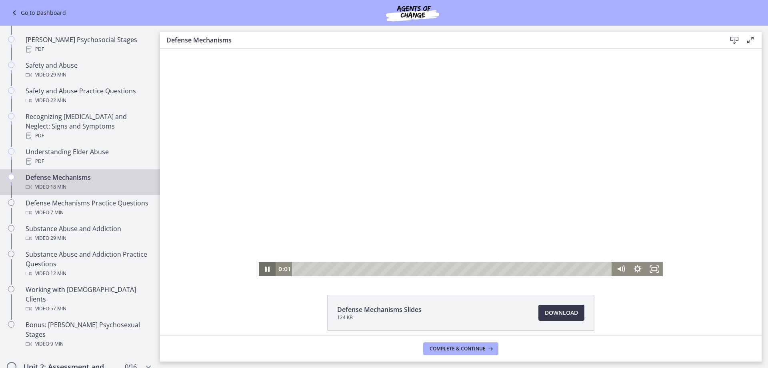
click at [265, 269] on icon "Pause" at bounding box center [267, 269] width 17 height 14
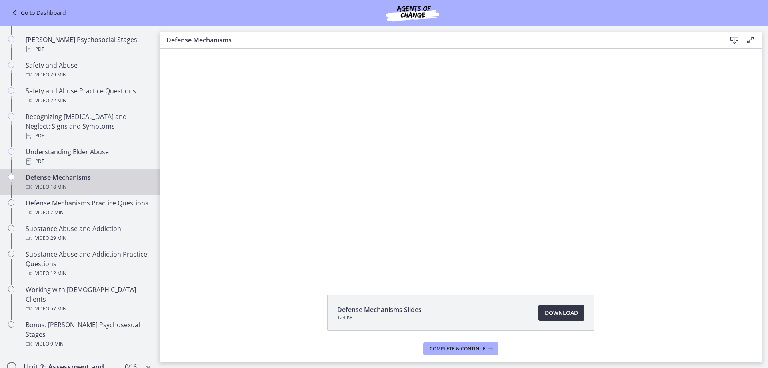
click at [551, 313] on span "Download Opens in a new window" at bounding box center [561, 313] width 33 height 10
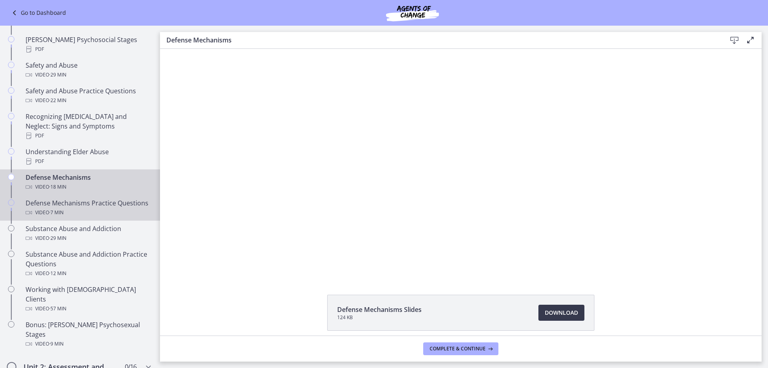
click at [98, 198] on div "Defense Mechanisms Practice Questions Video · 7 min" at bounding box center [88, 207] width 125 height 19
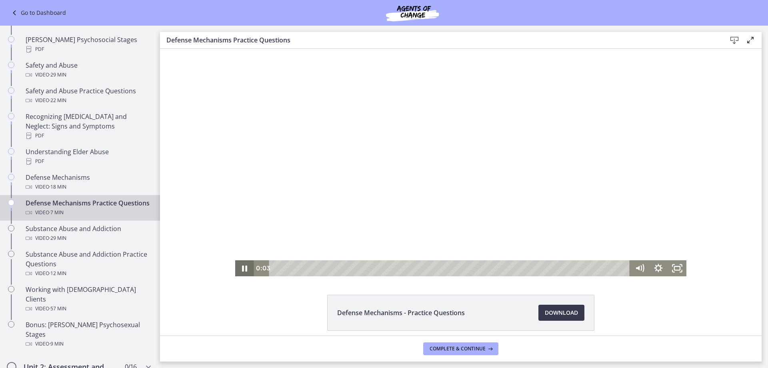
click at [242, 269] on icon "Pause" at bounding box center [244, 268] width 5 height 6
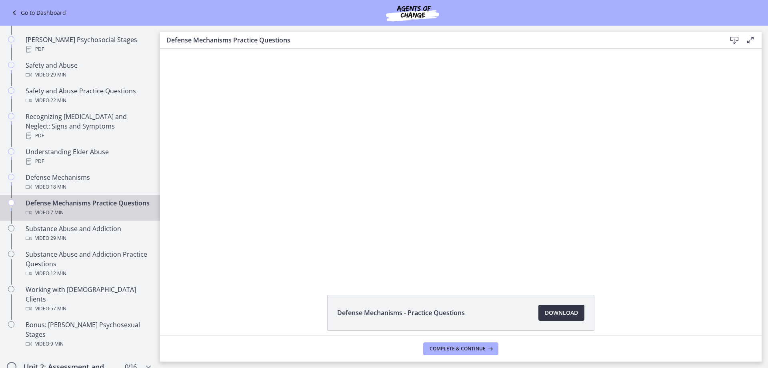
click at [556, 311] on span "Download Opens in a new window" at bounding box center [561, 313] width 33 height 10
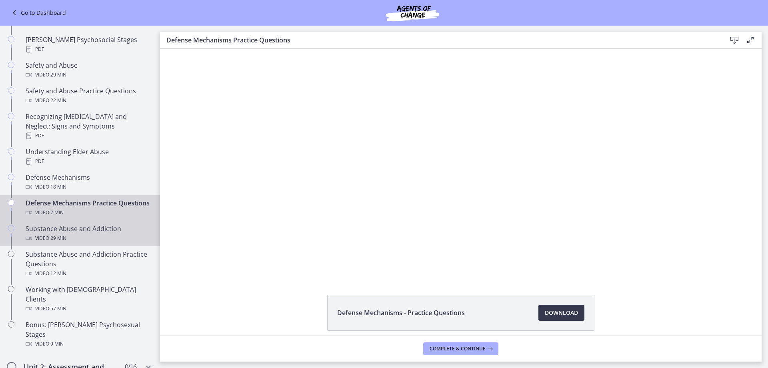
click at [54, 240] on span "· 29 min" at bounding box center [57, 238] width 17 height 10
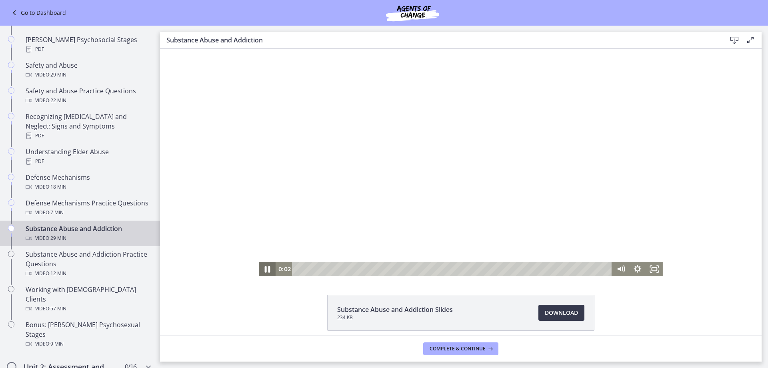
click at [264, 272] on icon "Pause" at bounding box center [267, 268] width 20 height 17
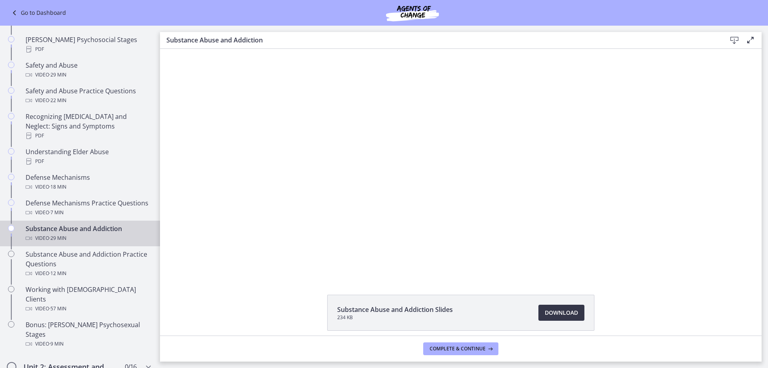
click at [562, 314] on span "Download Opens in a new window" at bounding box center [561, 313] width 33 height 10
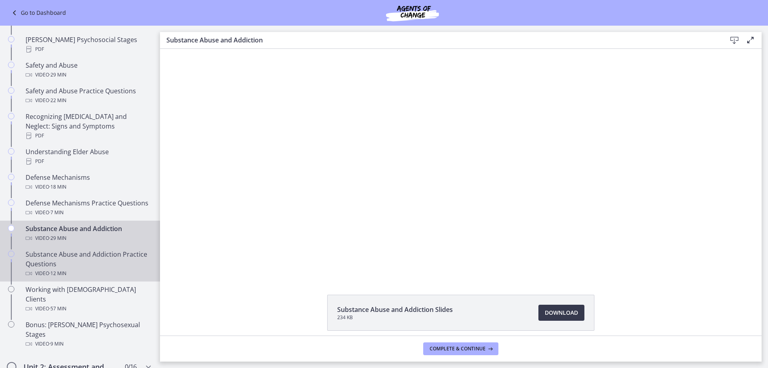
click at [65, 255] on div "Substance Abuse and Addiction Practice Questions Video · 12 min" at bounding box center [88, 263] width 125 height 29
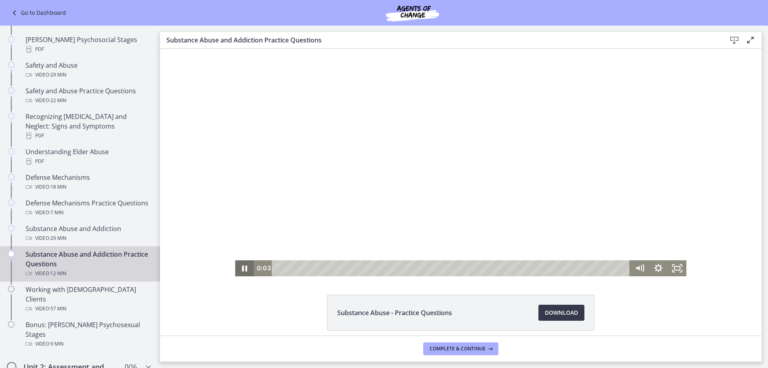
click at [242, 268] on icon "Pause" at bounding box center [244, 268] width 5 height 6
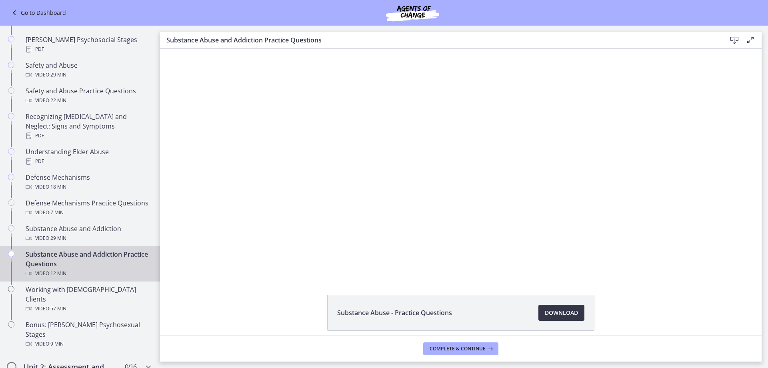
click at [552, 313] on span "Download Opens in a new window" at bounding box center [561, 313] width 33 height 10
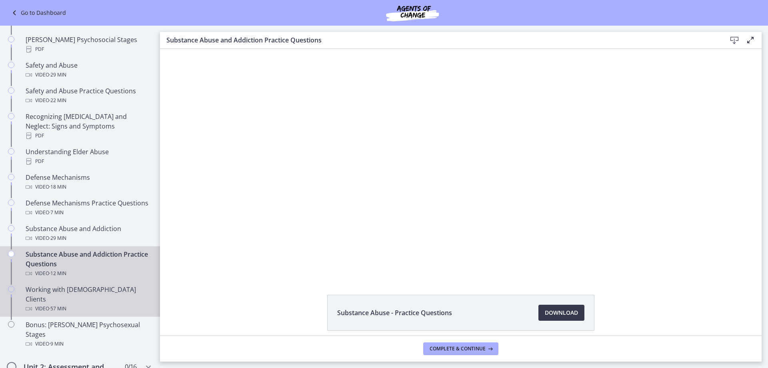
click at [66, 304] on span "· 57 min" at bounding box center [57, 309] width 17 height 10
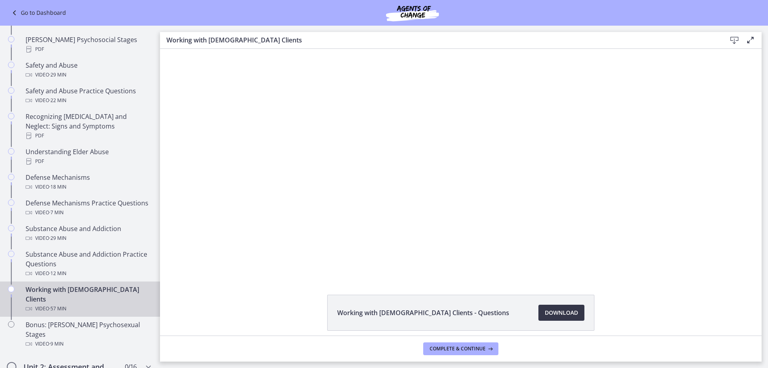
click at [551, 312] on span "Download Opens in a new window" at bounding box center [561, 313] width 33 height 10
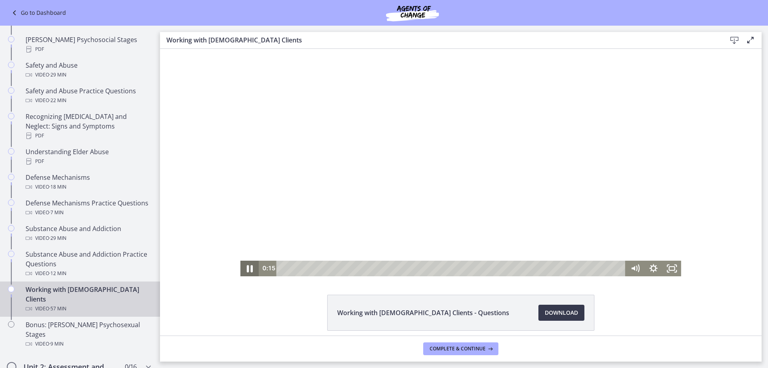
click at [248, 270] on icon "Pause" at bounding box center [250, 268] width 22 height 19
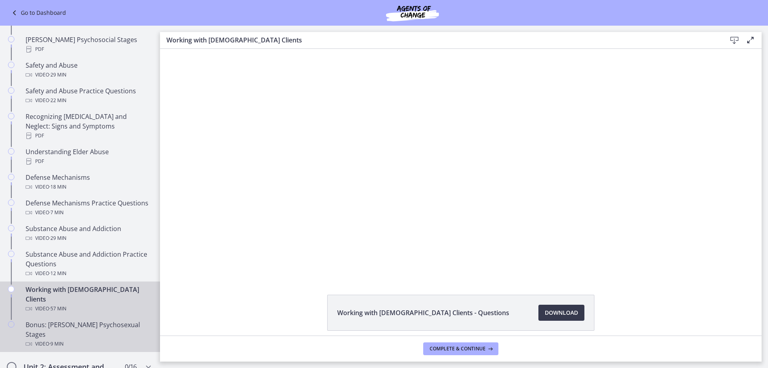
click at [64, 339] on span "· 9 min" at bounding box center [56, 344] width 14 height 10
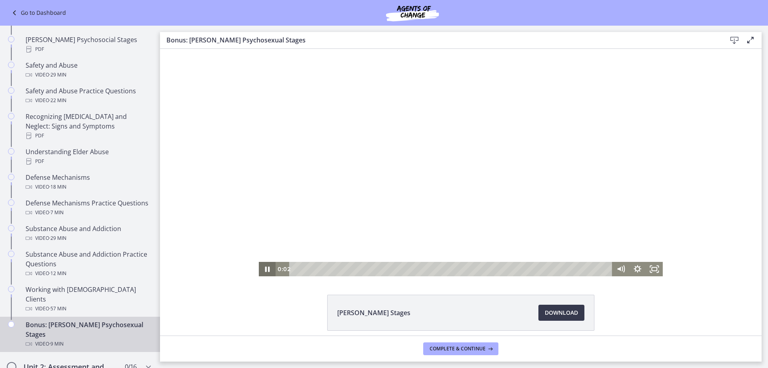
click at [268, 269] on icon "Pause" at bounding box center [267, 269] width 17 height 14
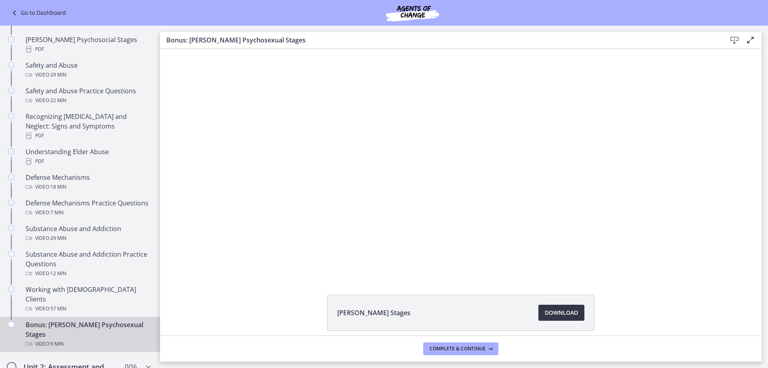
click at [566, 309] on span "Download Opens in a new window" at bounding box center [561, 313] width 33 height 10
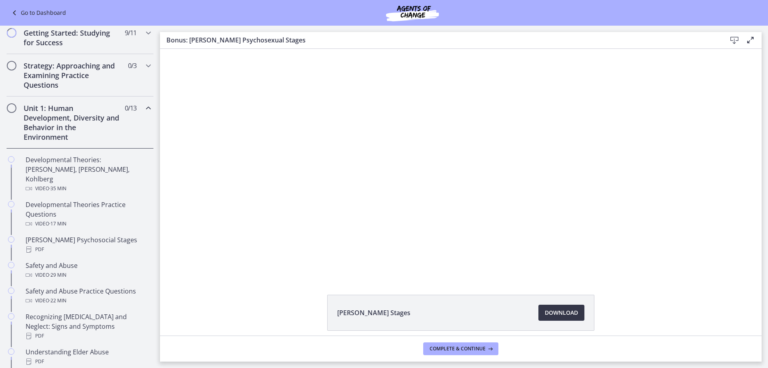
scroll to position [80, 0]
